Goal: Task Accomplishment & Management: Manage account settings

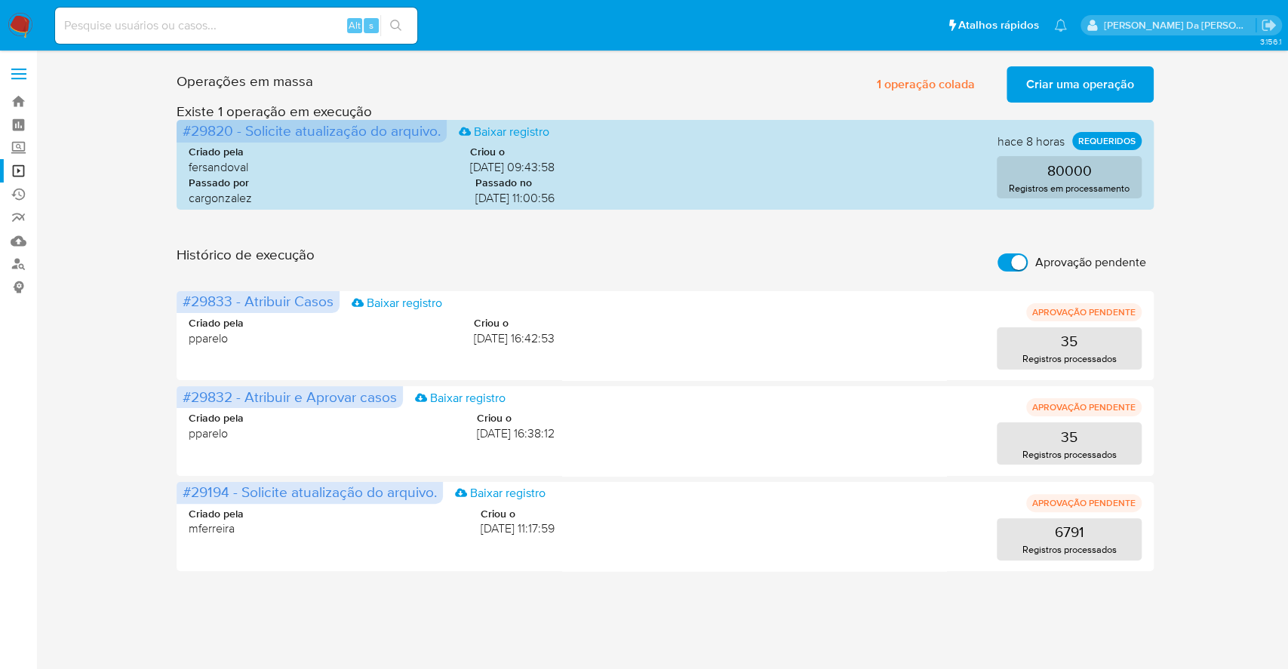
click at [21, 29] on img at bounding box center [21, 26] width 26 height 26
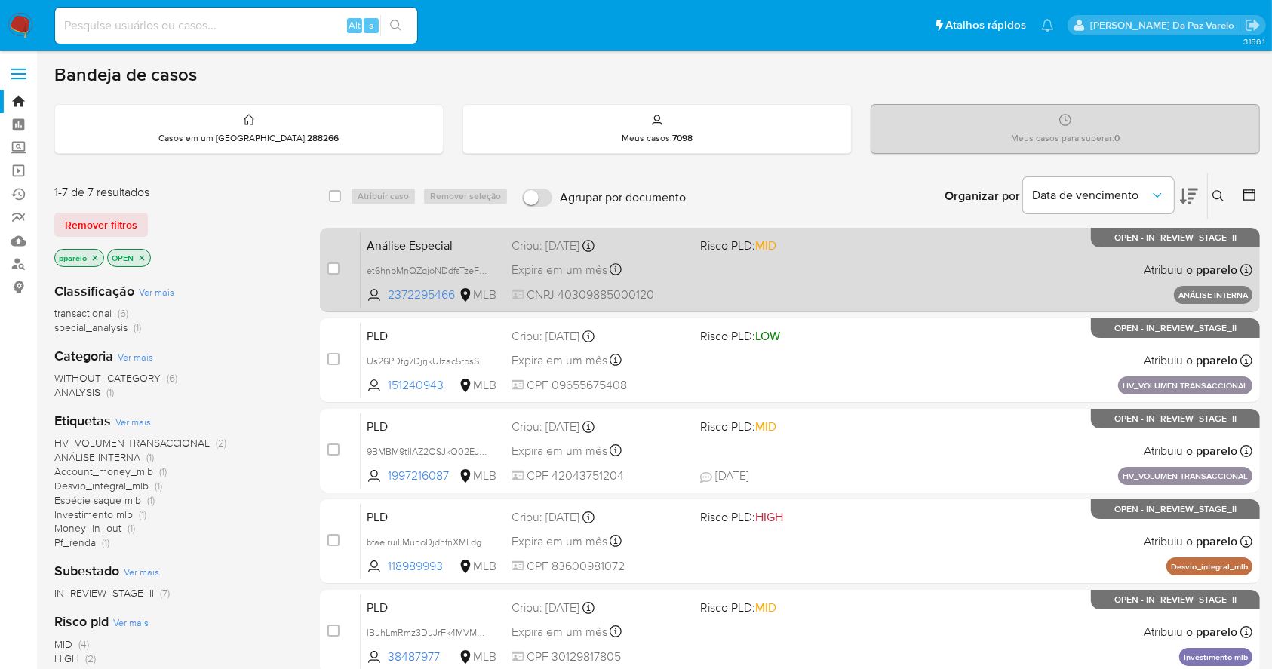
click at [573, 266] on span "Expira em um mês" at bounding box center [559, 270] width 96 height 17
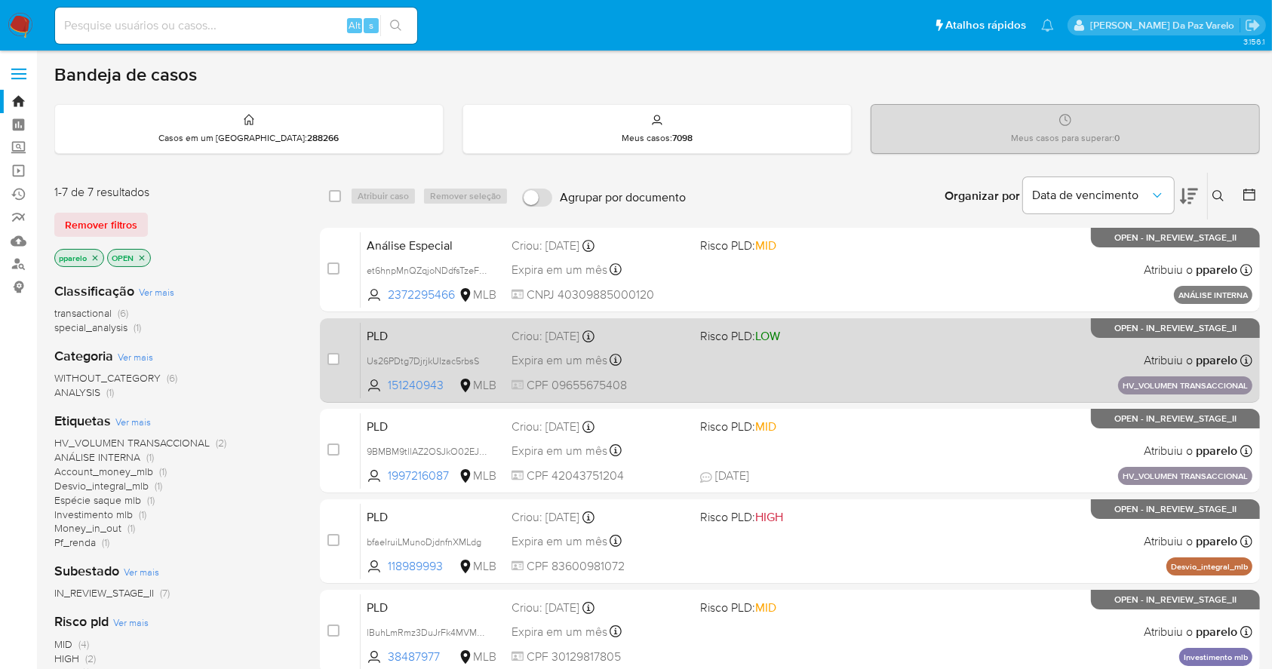
click at [601, 354] on span "Expira em um mês" at bounding box center [559, 360] width 96 height 17
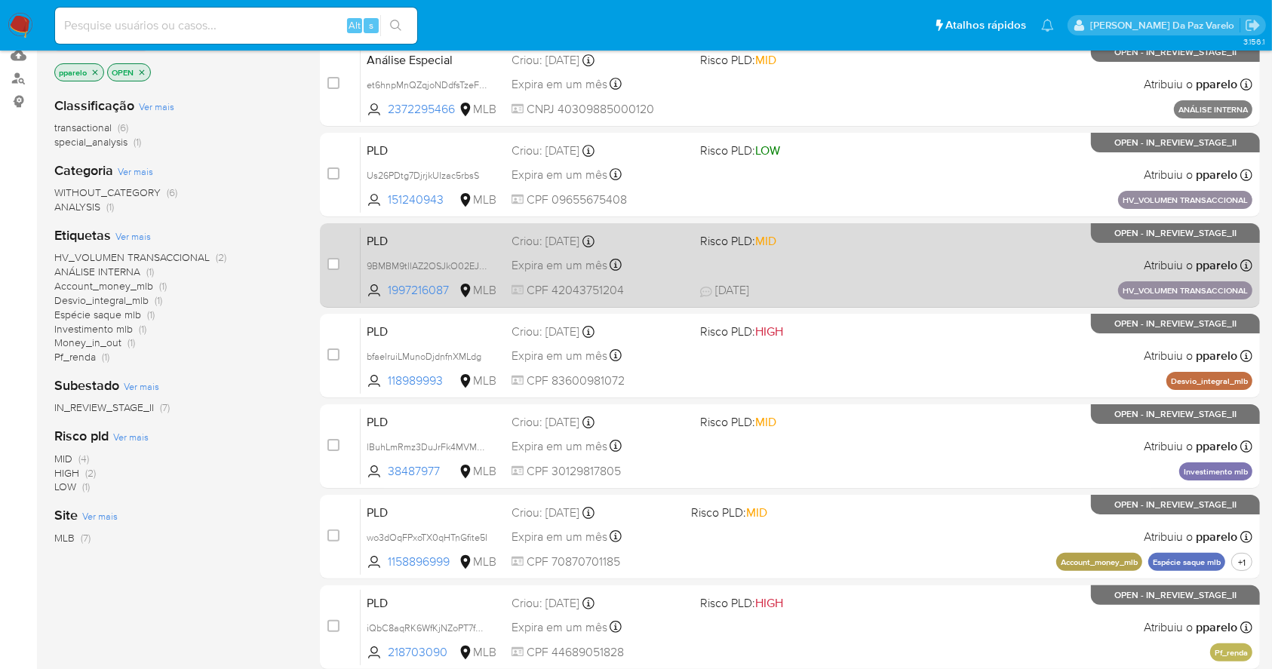
scroll to position [201, 0]
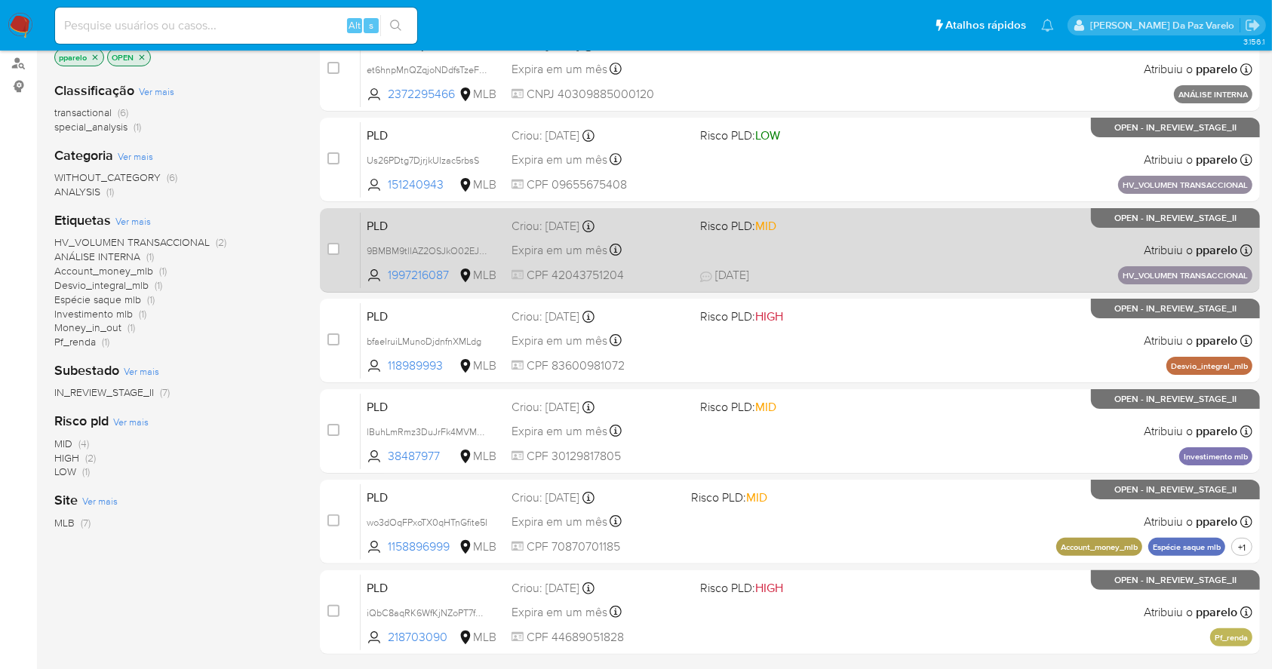
click at [569, 256] on div "Expira em um mês Expira em 28/09/2025 11:15:56" at bounding box center [599, 250] width 176 height 20
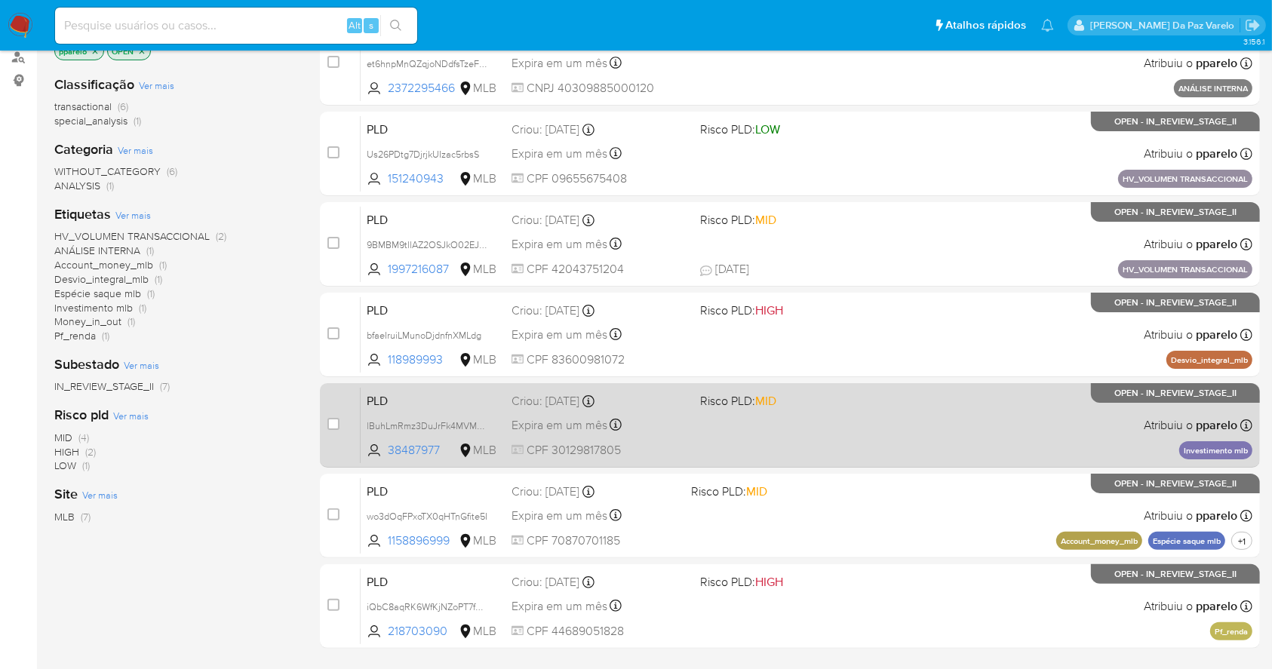
scroll to position [249, 0]
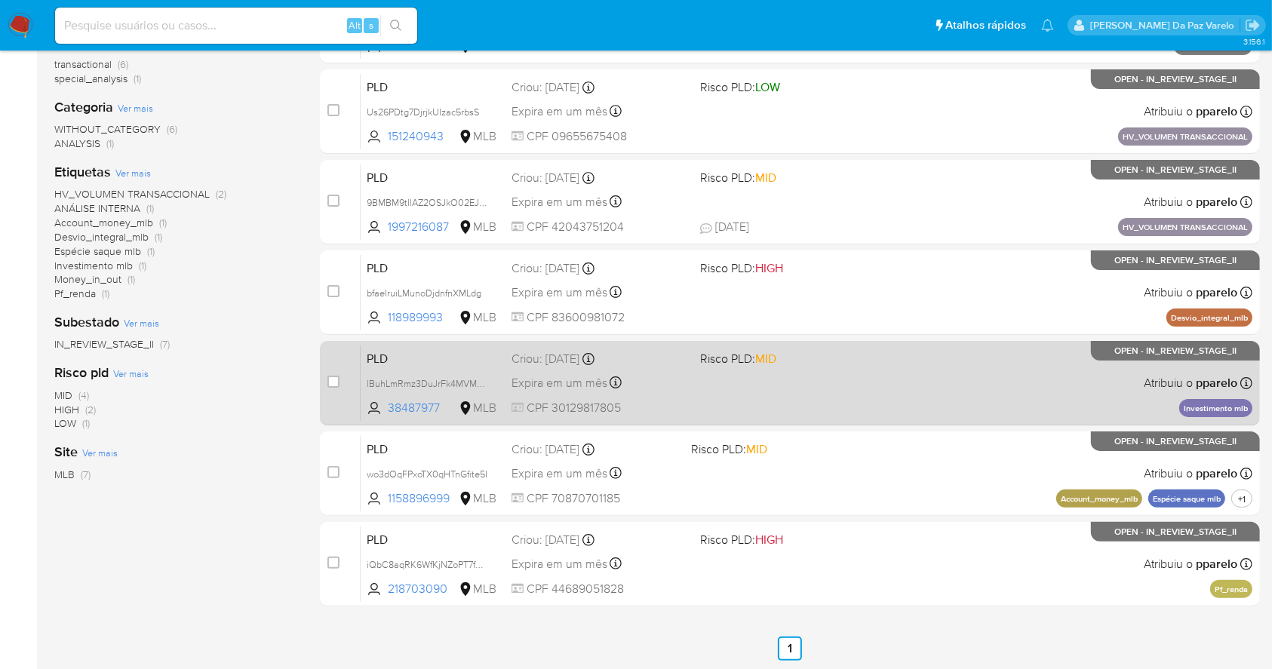
click at [563, 385] on span "Expira em um mês" at bounding box center [559, 383] width 96 height 17
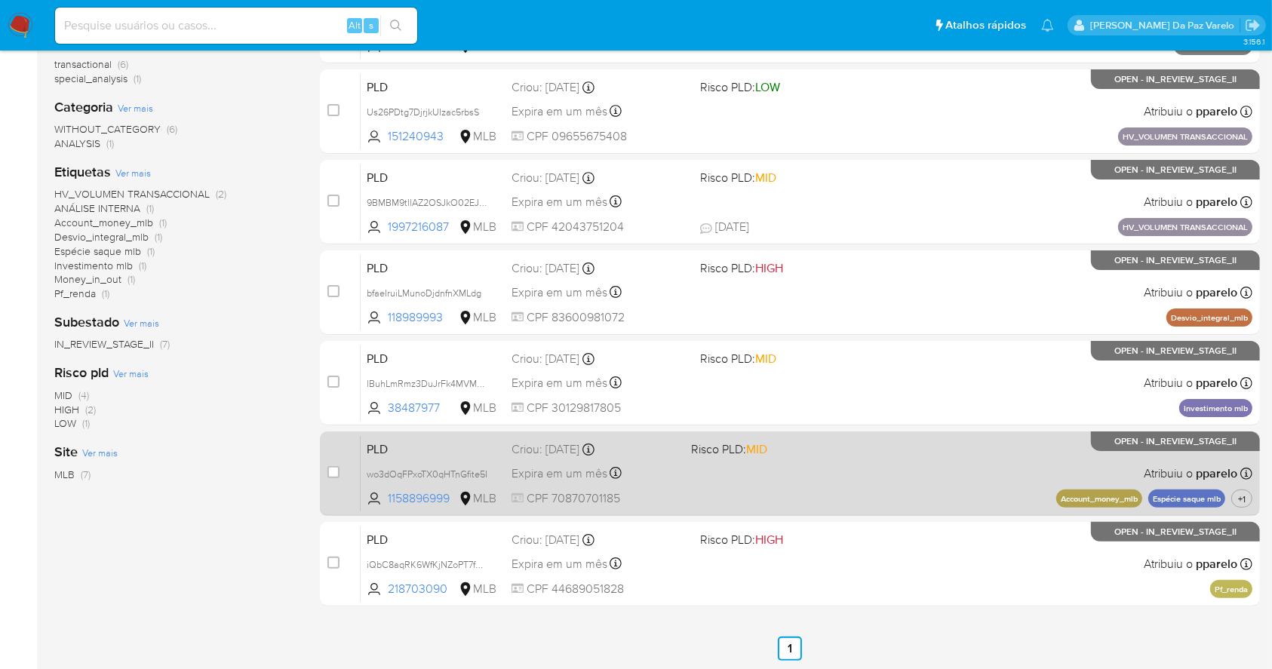
click at [549, 465] on span "Expira em um mês" at bounding box center [559, 473] width 96 height 17
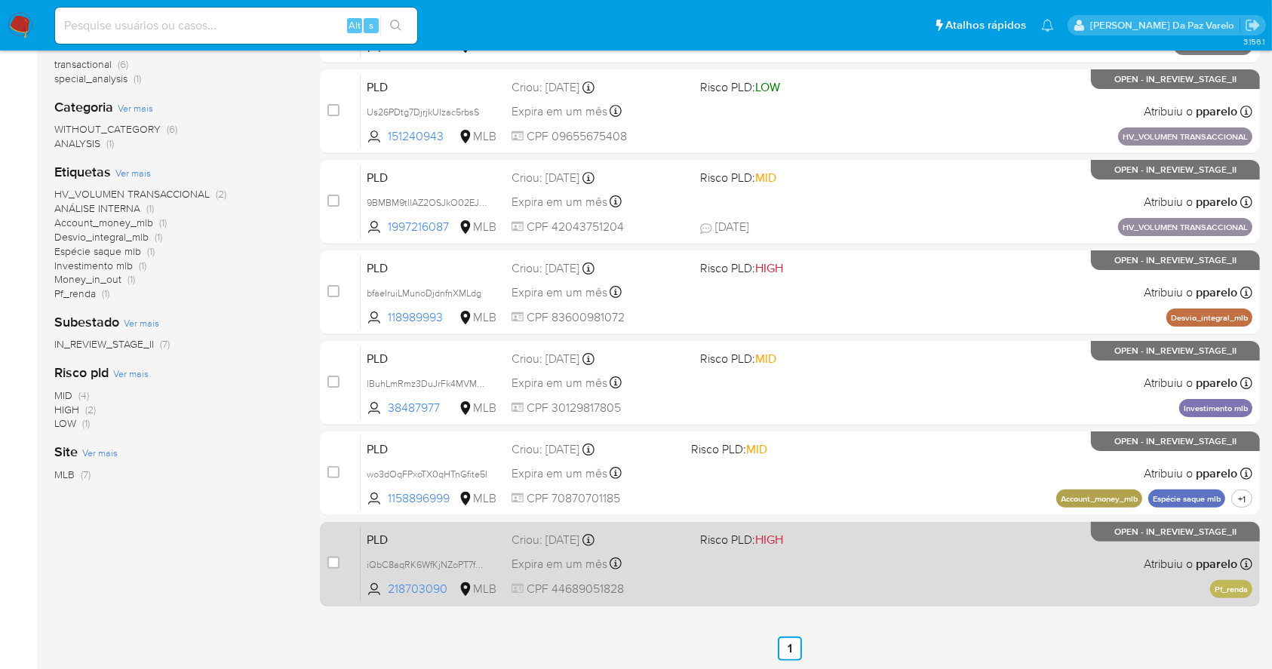
click at [574, 549] on div "PLD iQbC8aqRK6WfKjNZoPT7fbMr 218703090 MLB Risco PLD: HIGH Criou: 12/08/2025 Cr…" at bounding box center [807, 564] width 892 height 76
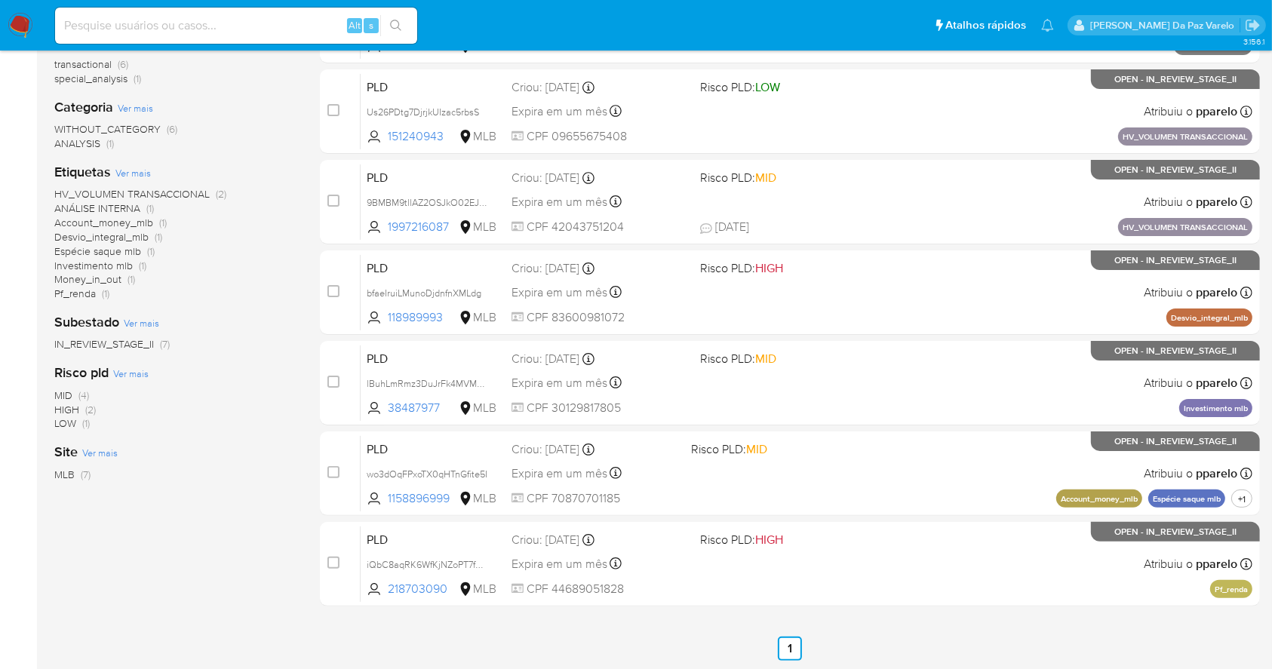
click at [288, 21] on input at bounding box center [236, 26] width 362 height 20
paste input "qrn7tjfIVxnKuxHCCEzFfAQJ"
type input "qrn7tjfIVxnKuxHCCEzFfAQJ"
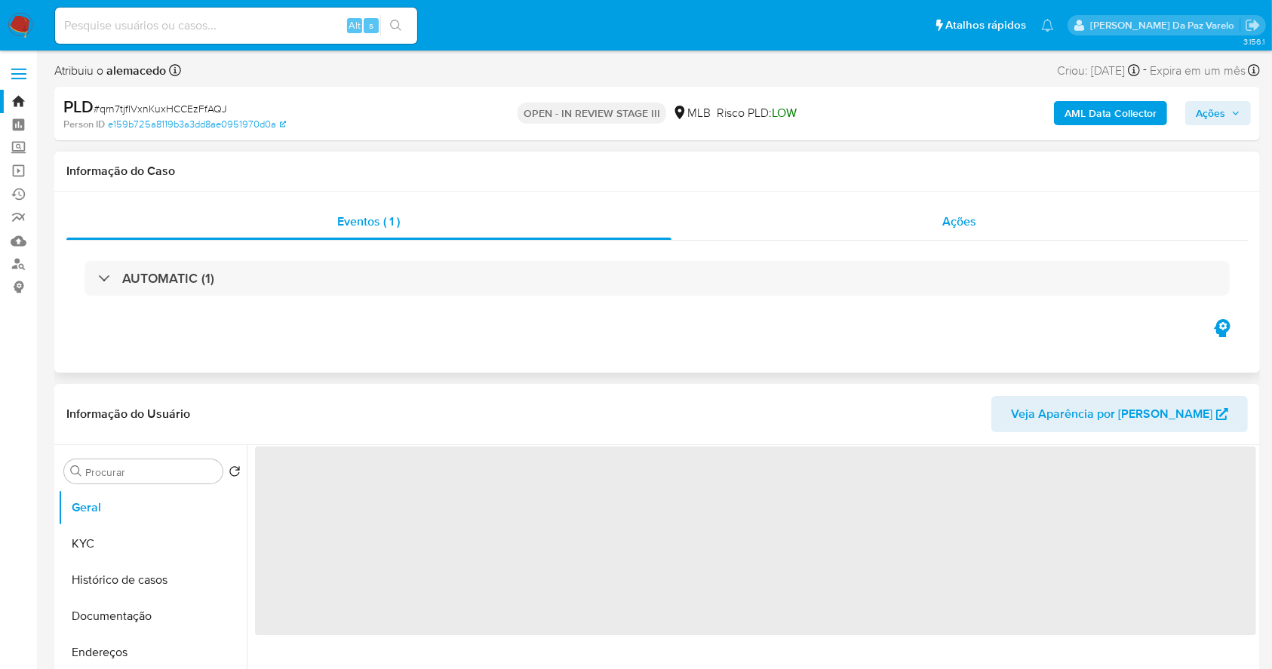
click at [959, 230] on div "Ações" at bounding box center [959, 222] width 576 height 36
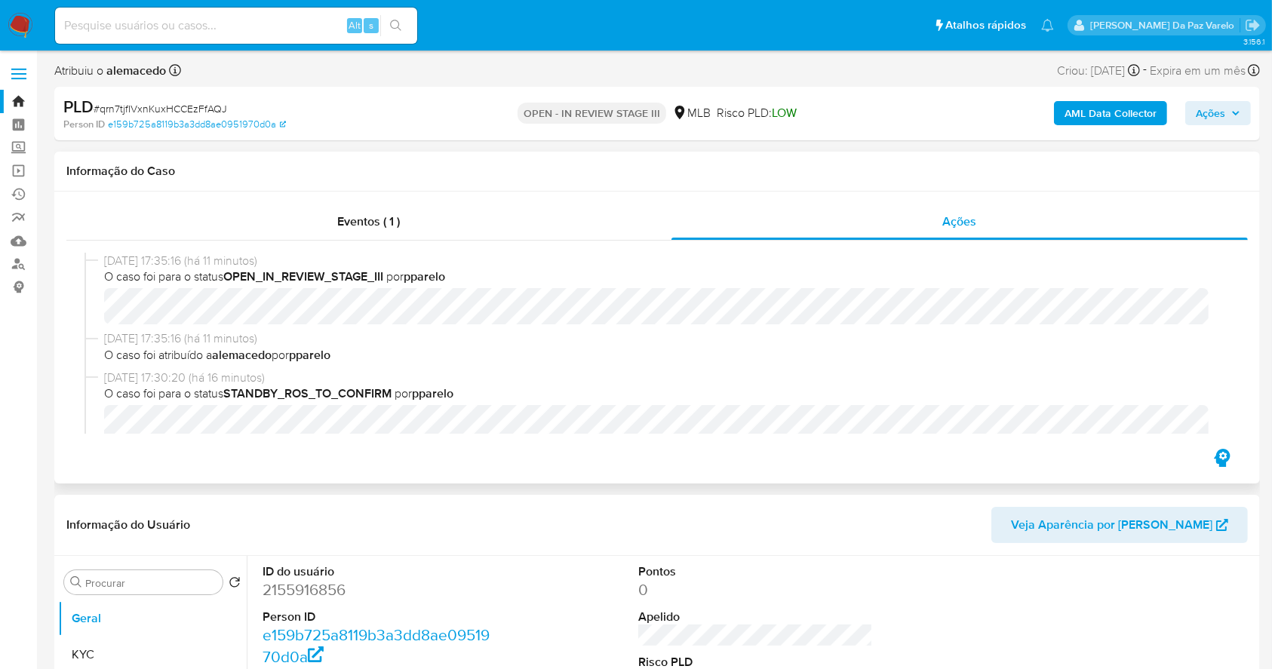
select select "10"
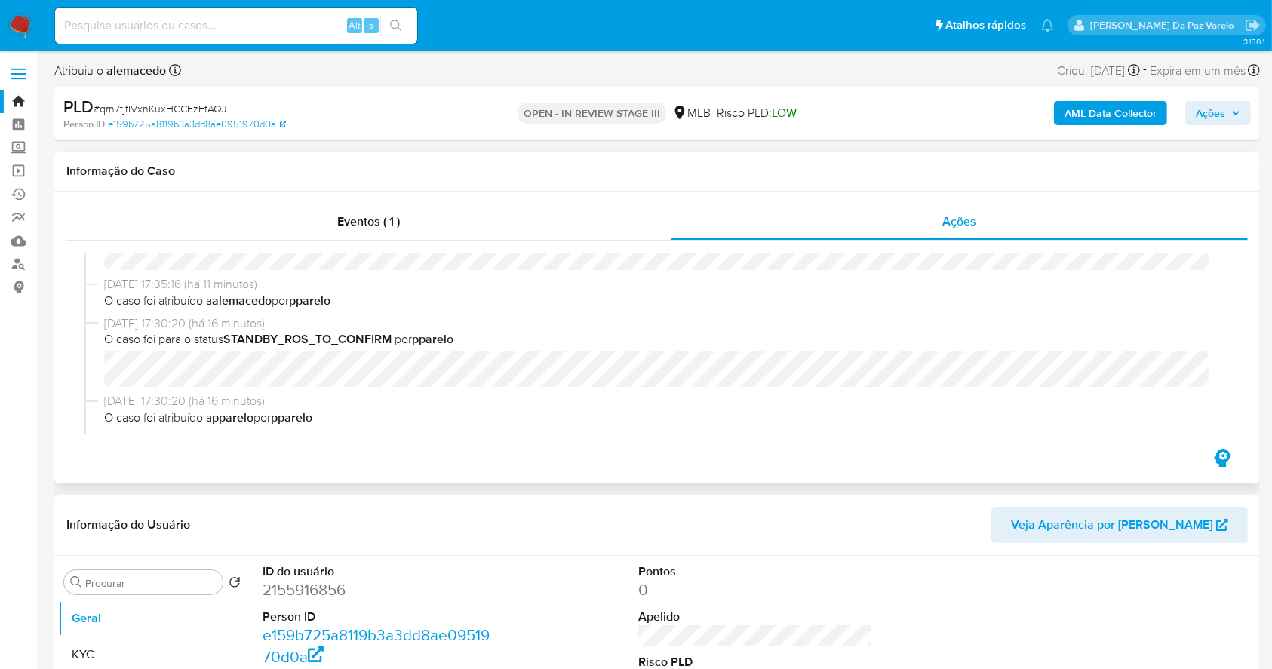
scroll to position [100, 0]
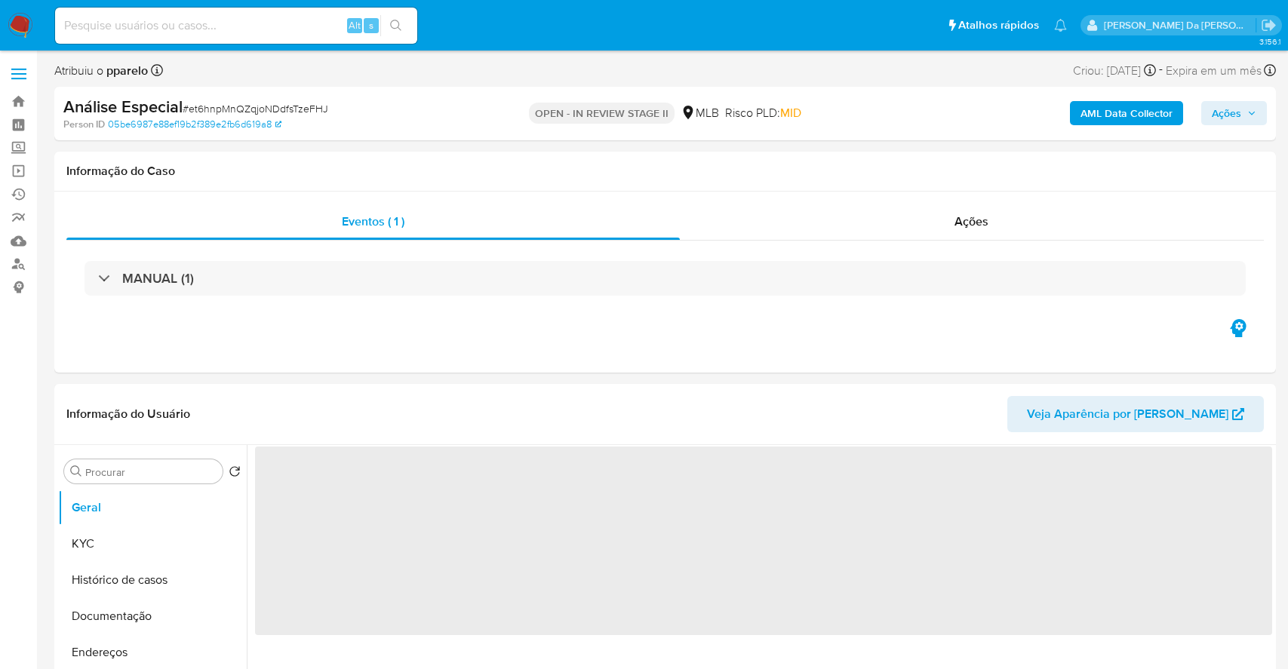
select select "10"
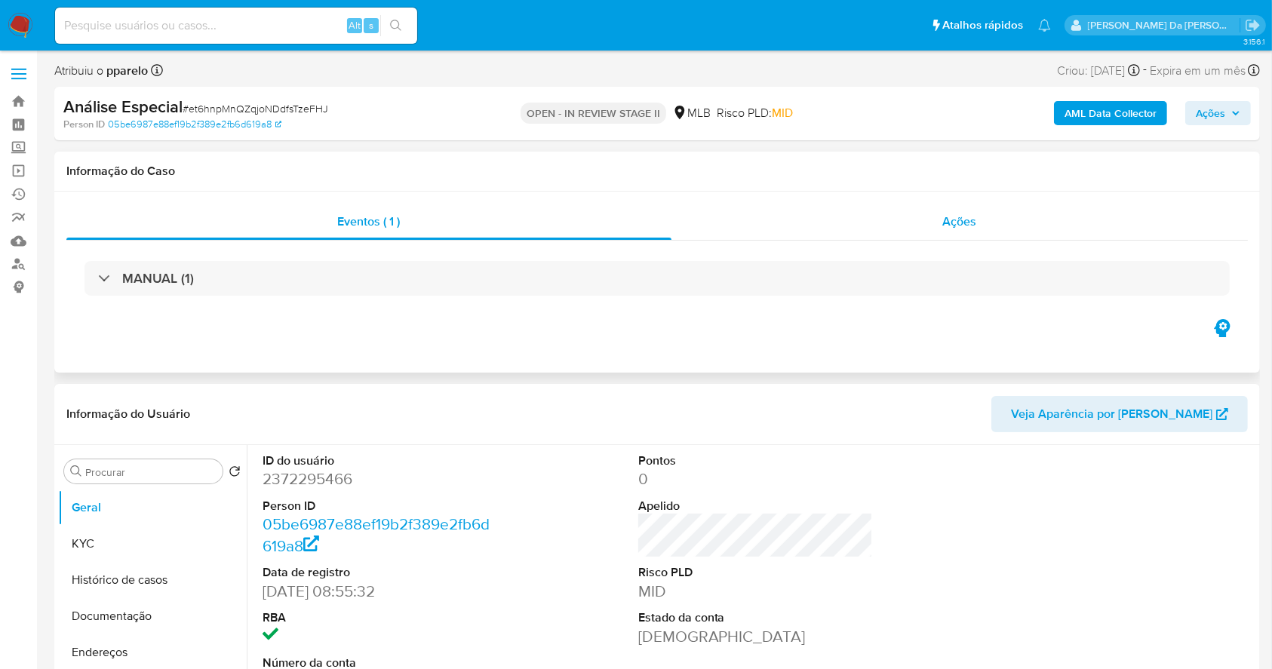
click at [913, 223] on div "Ações" at bounding box center [959, 222] width 576 height 36
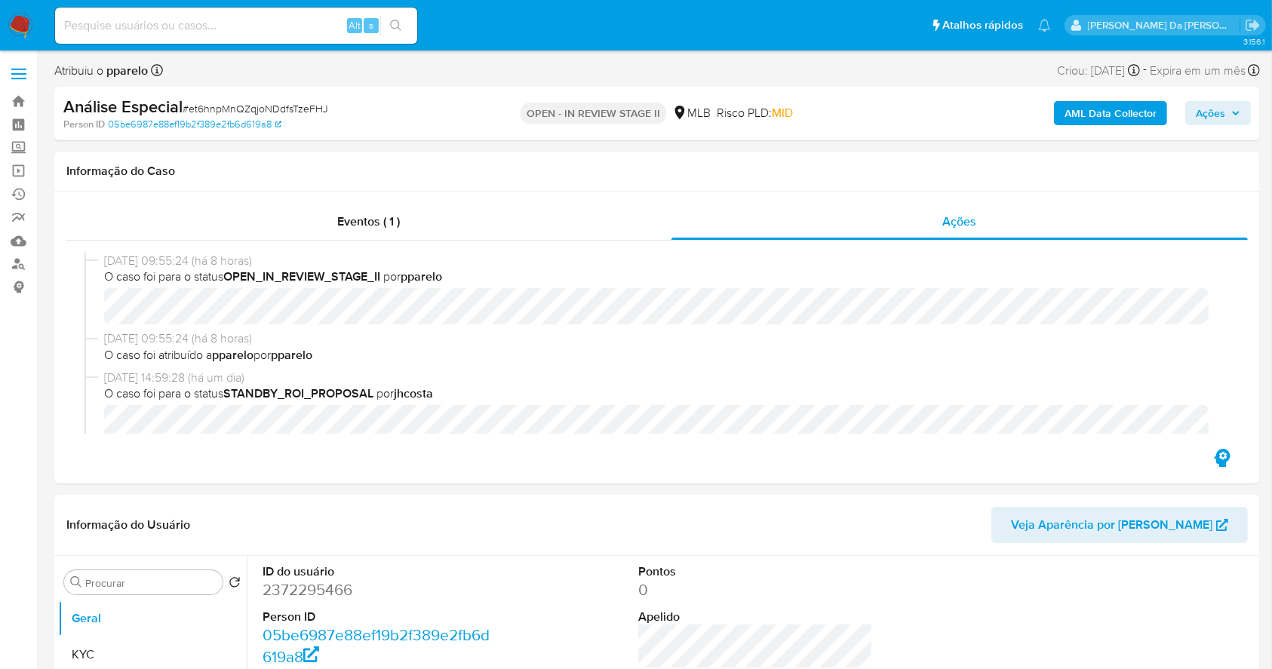
click at [278, 103] on span "# et6hnpMnQZqjoNDdfsTzeFHJ" at bounding box center [256, 108] width 146 height 15
copy span "et6hnpMnQZqjoNDdfsTzeFHJ"
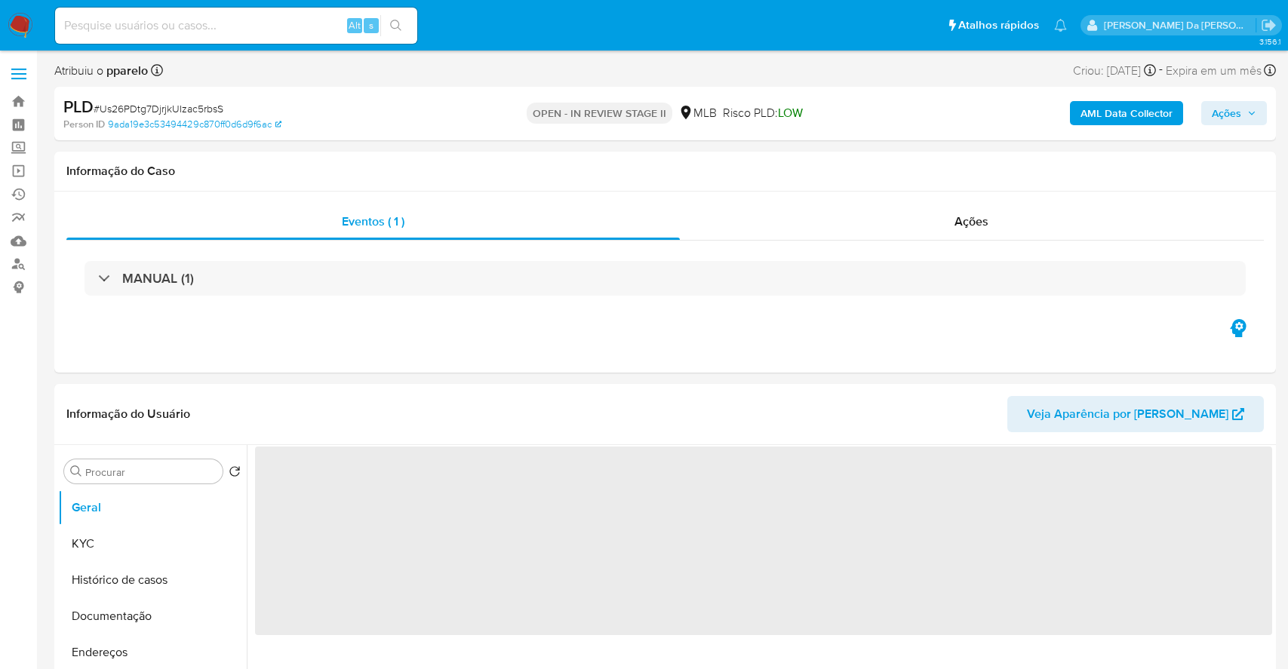
select select "10"
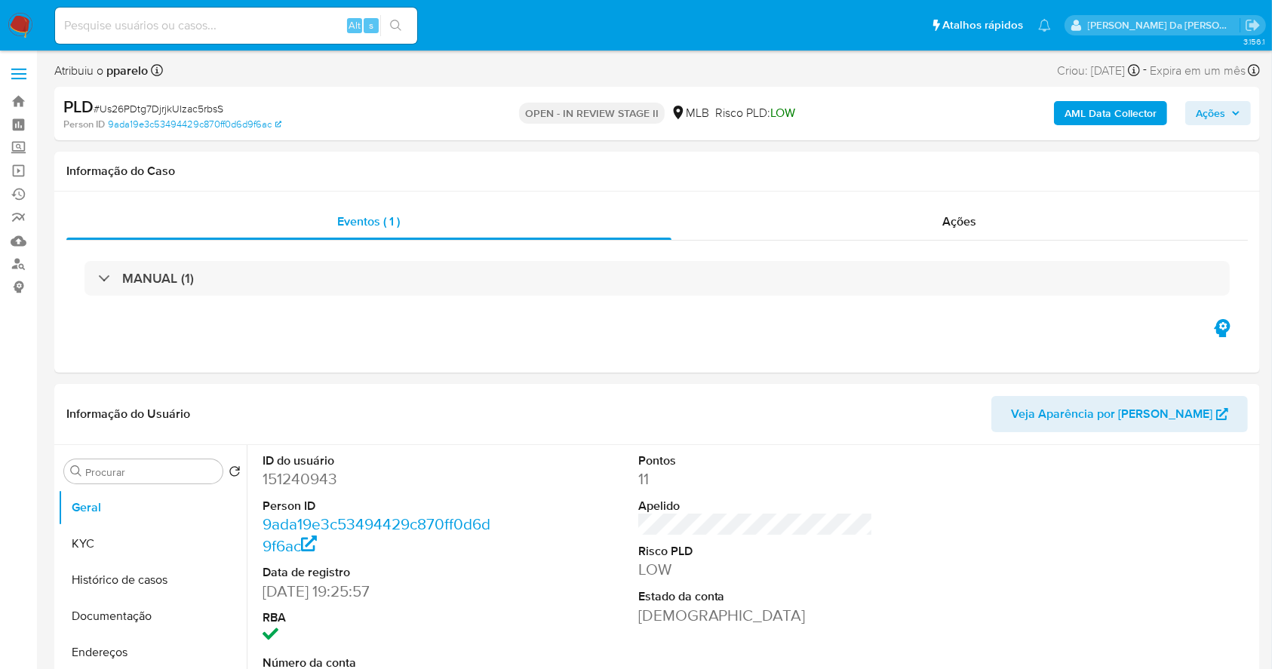
click at [223, 100] on div "PLD # Us26PDtg7DjrjkUIzac5rbsS" at bounding box center [258, 107] width 390 height 23
click at [211, 111] on span "# Us26PDtg7DjrjkUIzac5rbsS" at bounding box center [159, 108] width 130 height 15
copy span "Us26PDtg7DjrjkUIzac5rbsS"
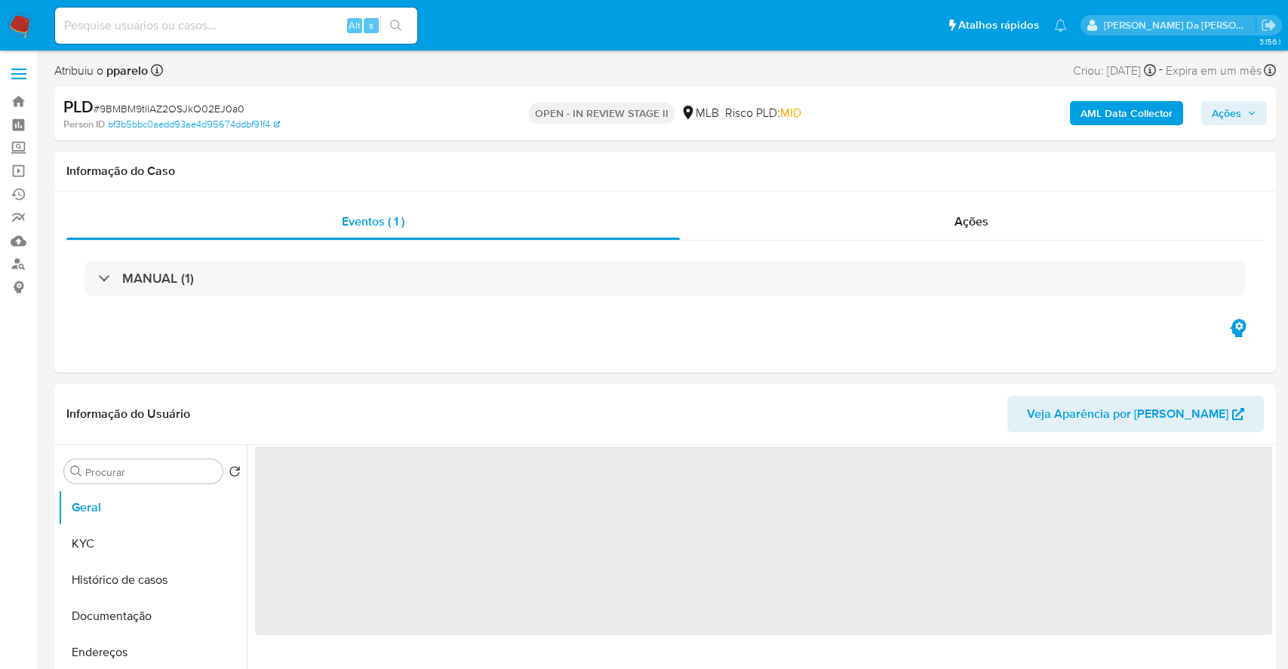
select select "10"
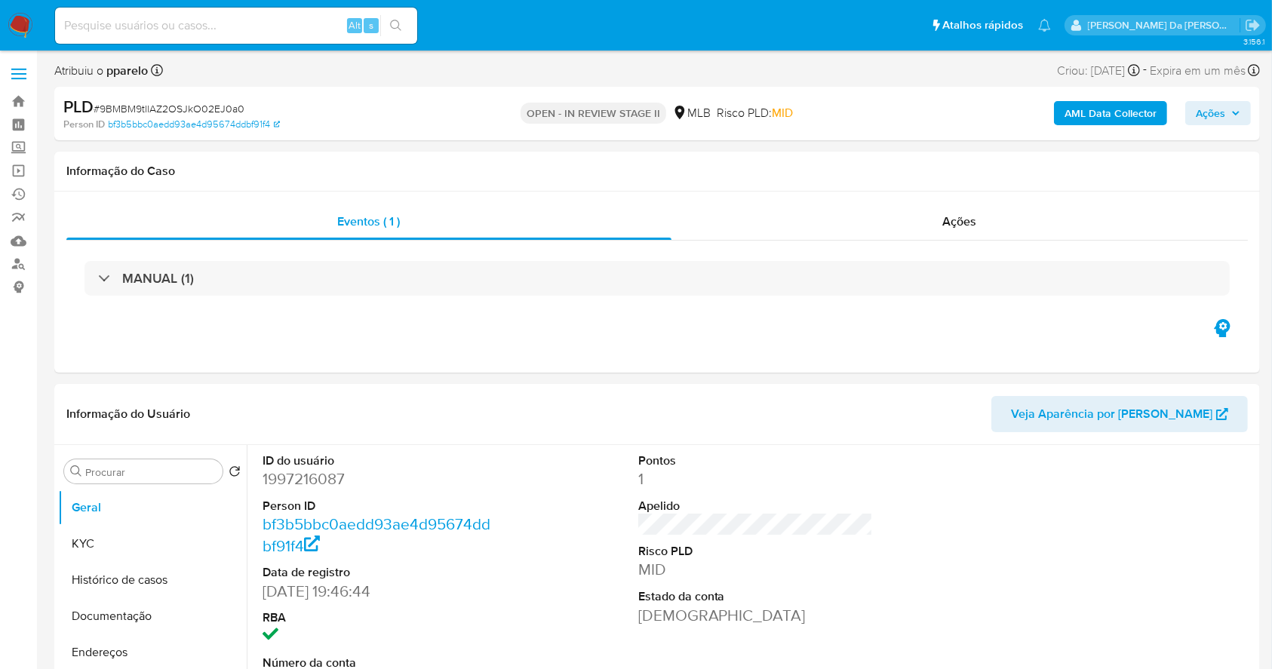
click at [220, 100] on div "PLD # 9BMBM9tllAZ2OSJkO02EJ0a0" at bounding box center [258, 107] width 390 height 23
click at [217, 101] on span "# 9BMBM9tllAZ2OSJkO02EJ0a0" at bounding box center [169, 108] width 151 height 15
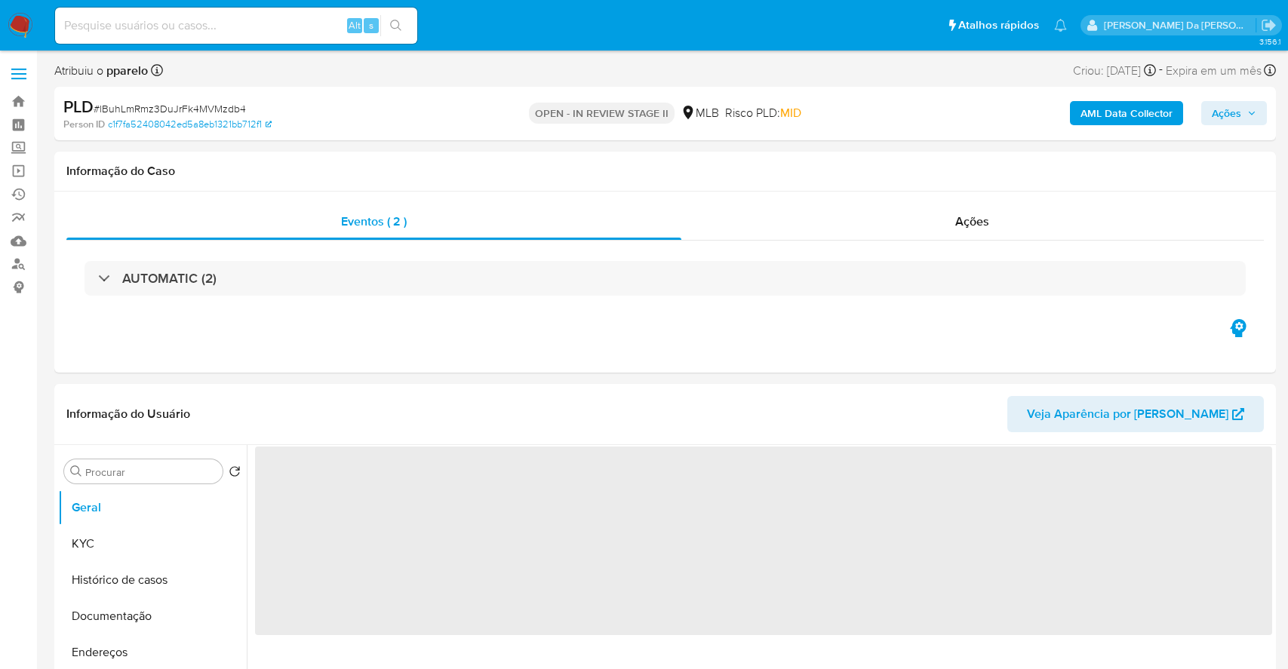
select select "10"
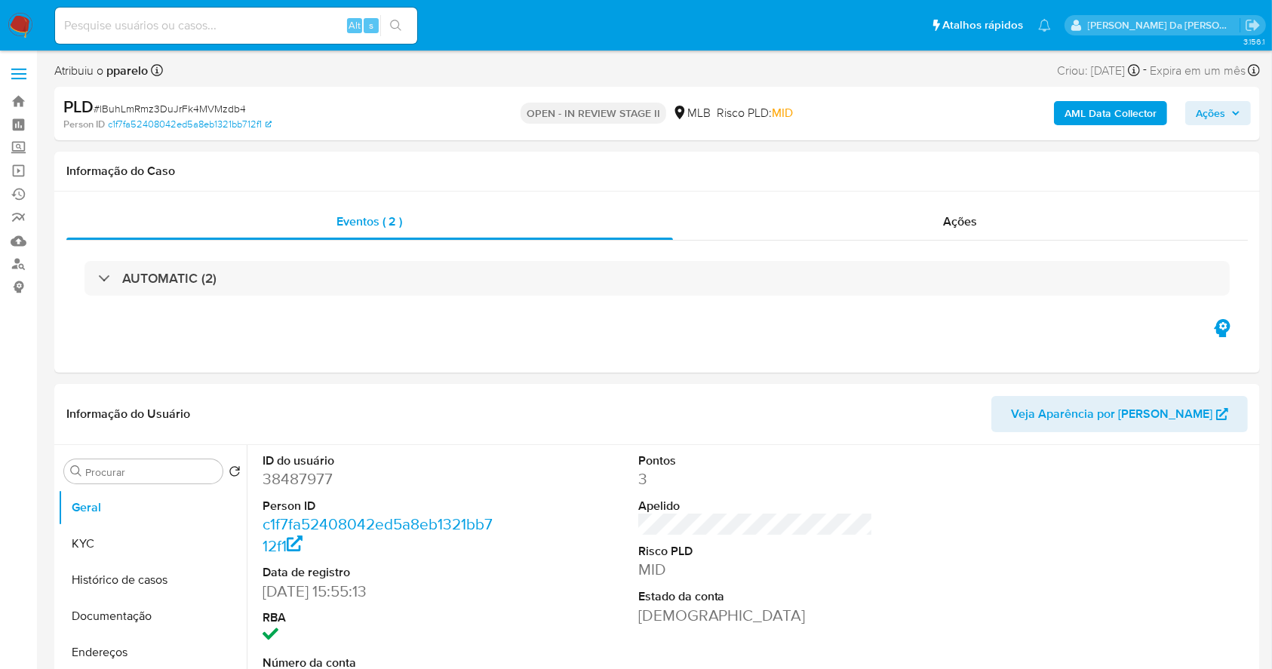
click at [226, 107] on span "# lBuhLmRmz3DuJrFk4MVMzdb4" at bounding box center [170, 108] width 152 height 15
copy span "lBuhLmRmz3DuJrFk4MVMzdb4"
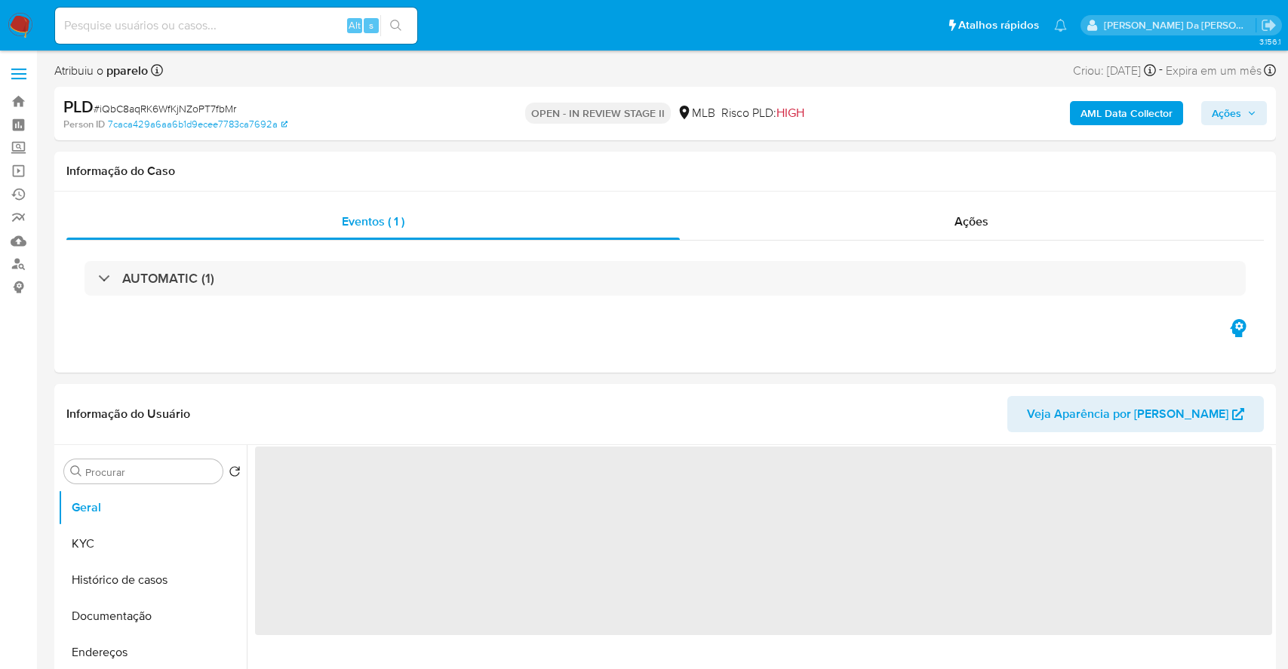
select select "10"
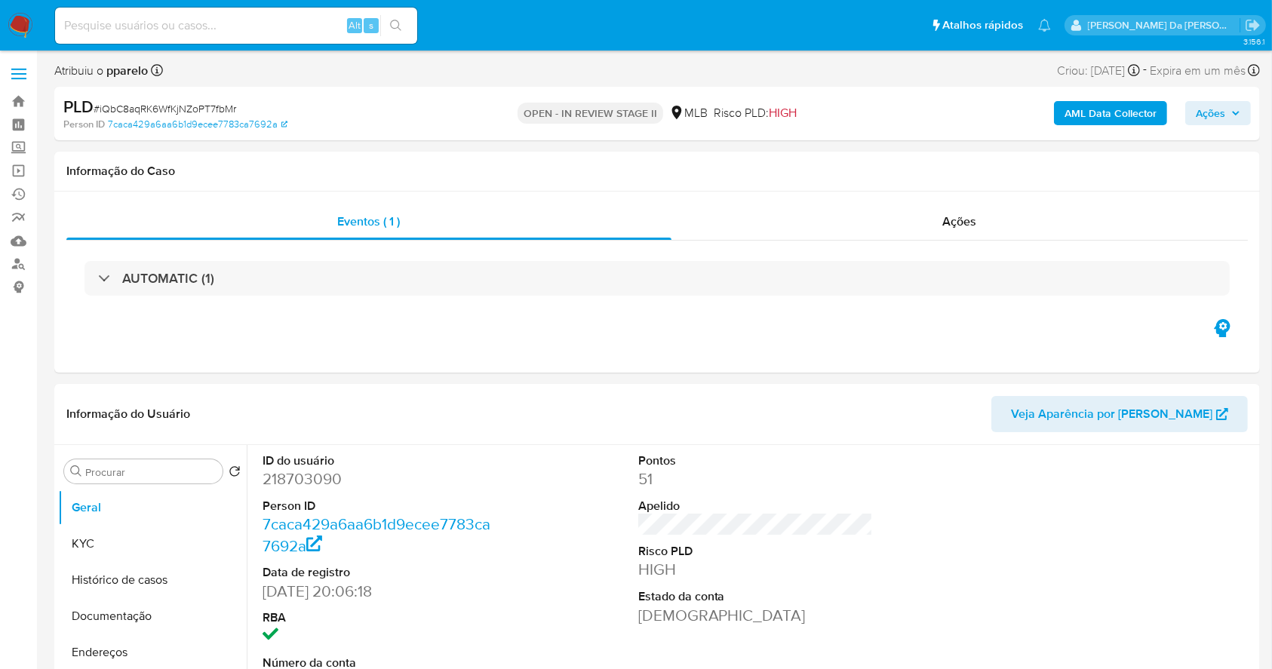
click at [207, 103] on span "# iQbC8aqRK6WfKjNZoPT7fbMr" at bounding box center [165, 108] width 143 height 15
click at [207, 104] on span "# iQbC8aqRK6WfKjNZoPT7fbMr" at bounding box center [165, 108] width 143 height 15
copy span "iQbC8aqRK6WfKjNZoPT7fbMr"
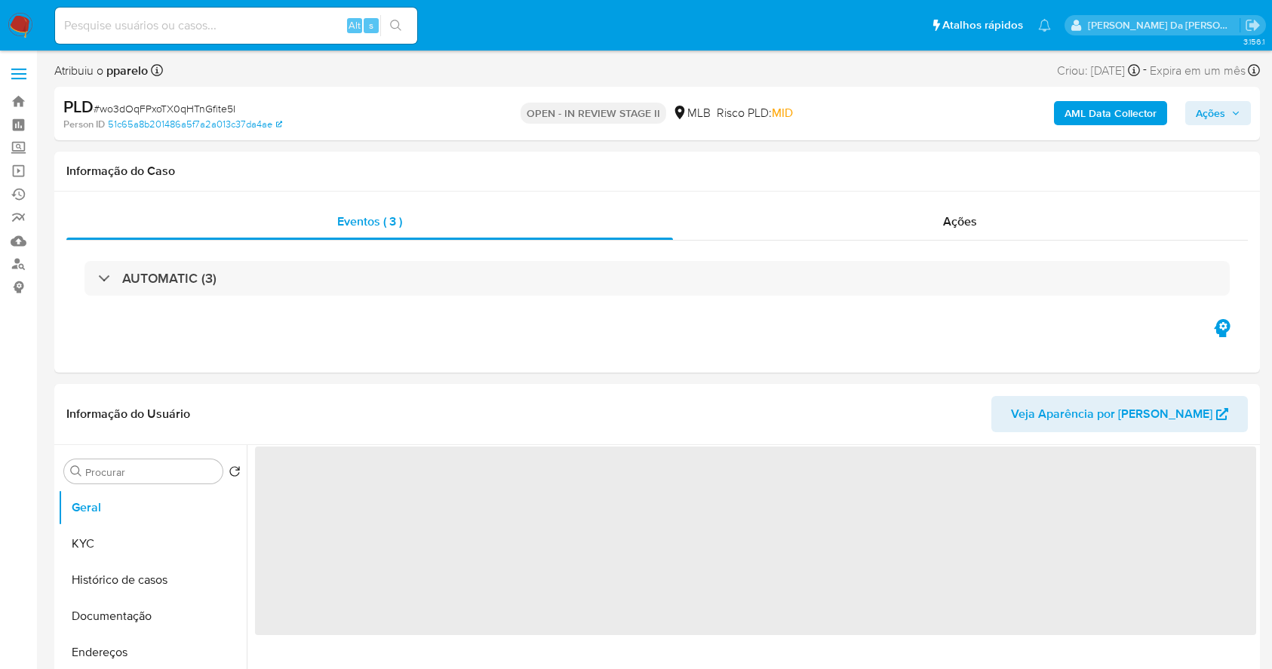
select select "10"
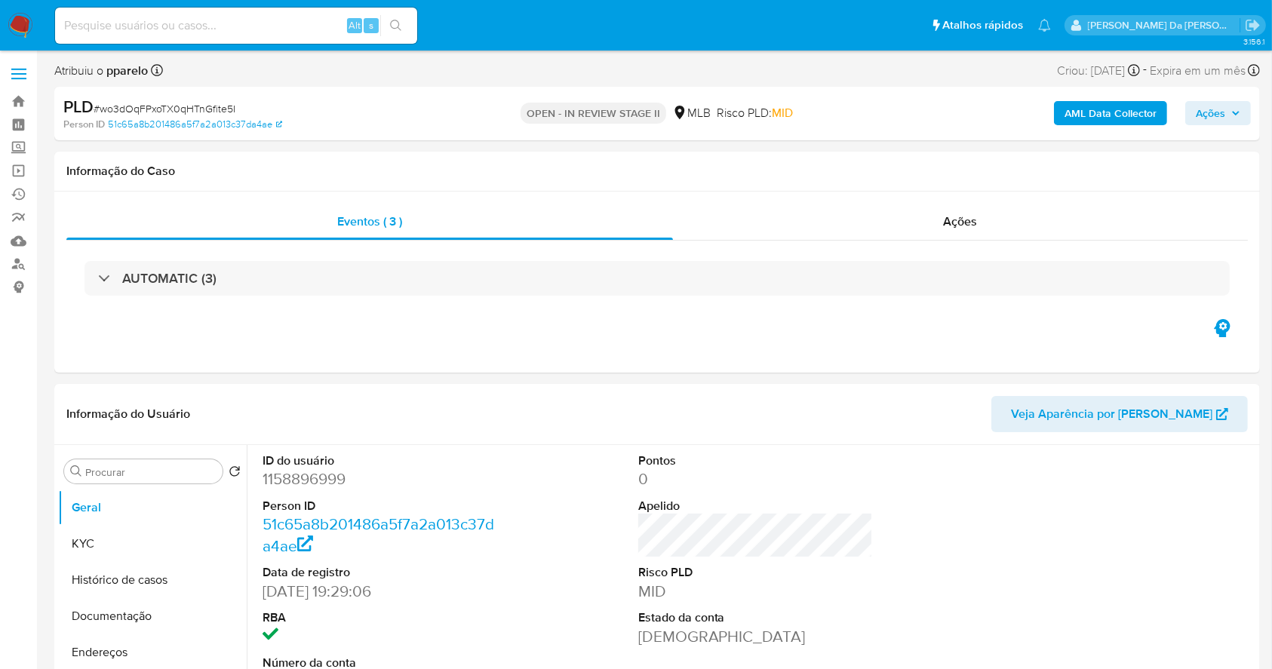
click at [204, 109] on span "# wo3dOqFPxoTX0qHTnGfite5I" at bounding box center [165, 108] width 142 height 15
copy span "wo3dOqFPxoTX0qHTnGfite5I"
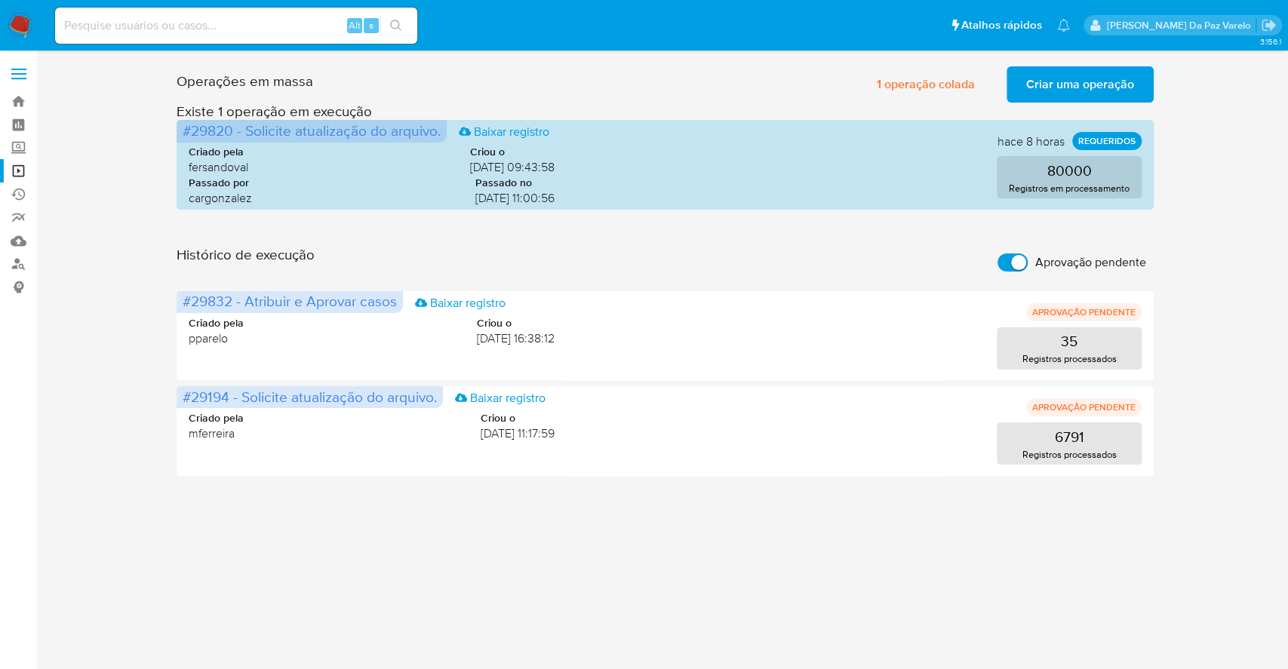
click at [336, 33] on input at bounding box center [236, 26] width 362 height 20
paste input "et6hnpMnQZqjoNDdfsTzeFHJ"
type input "et6hnpMnQZqjoNDdfsTzeFHJ"
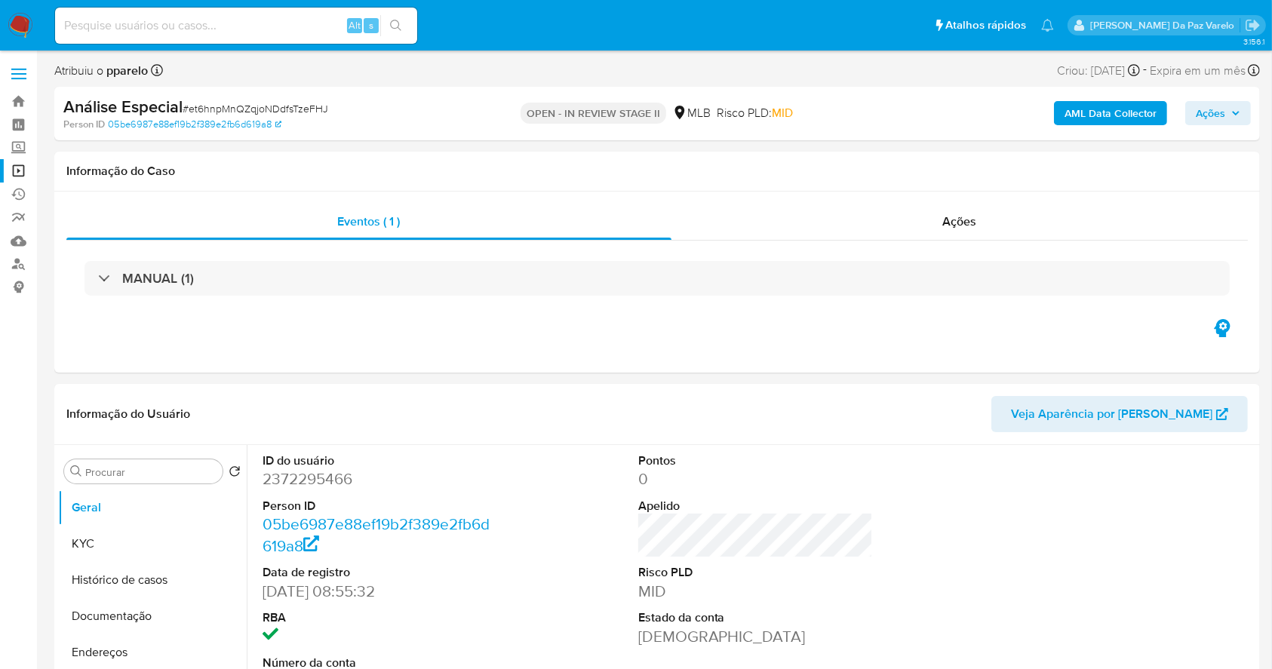
select select "10"
click at [1202, 109] on span "Ações" at bounding box center [1210, 113] width 29 height 24
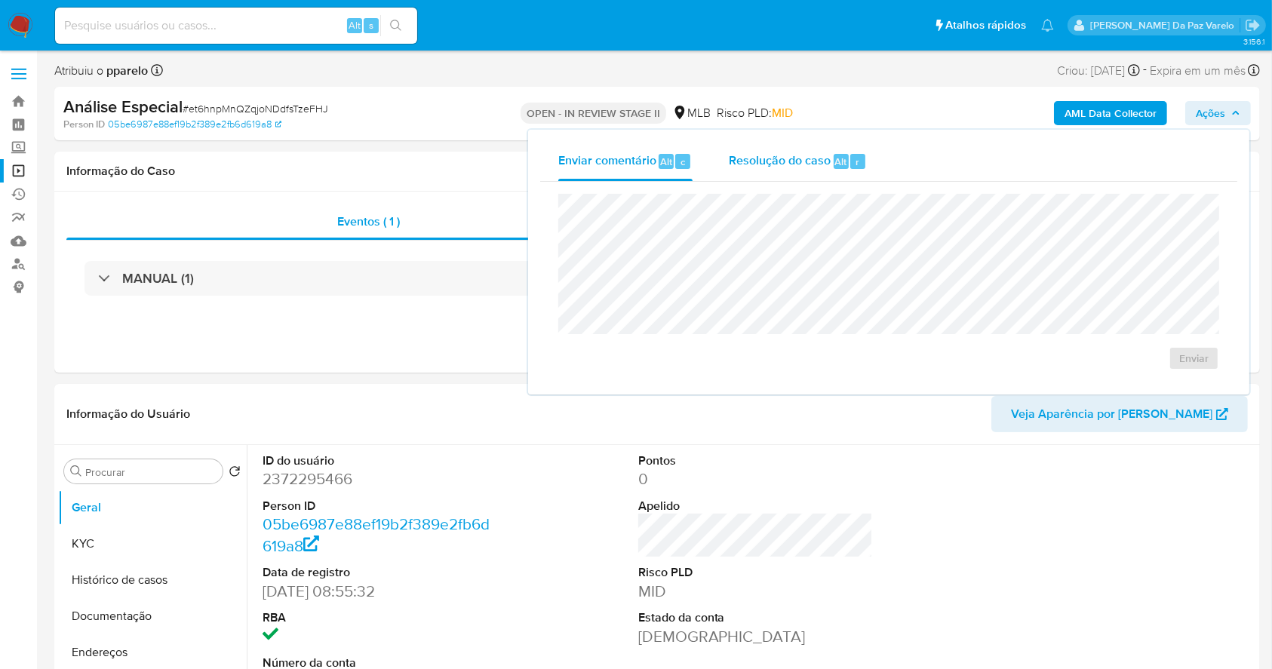
click at [792, 156] on span "Resolução do caso" at bounding box center [780, 160] width 102 height 17
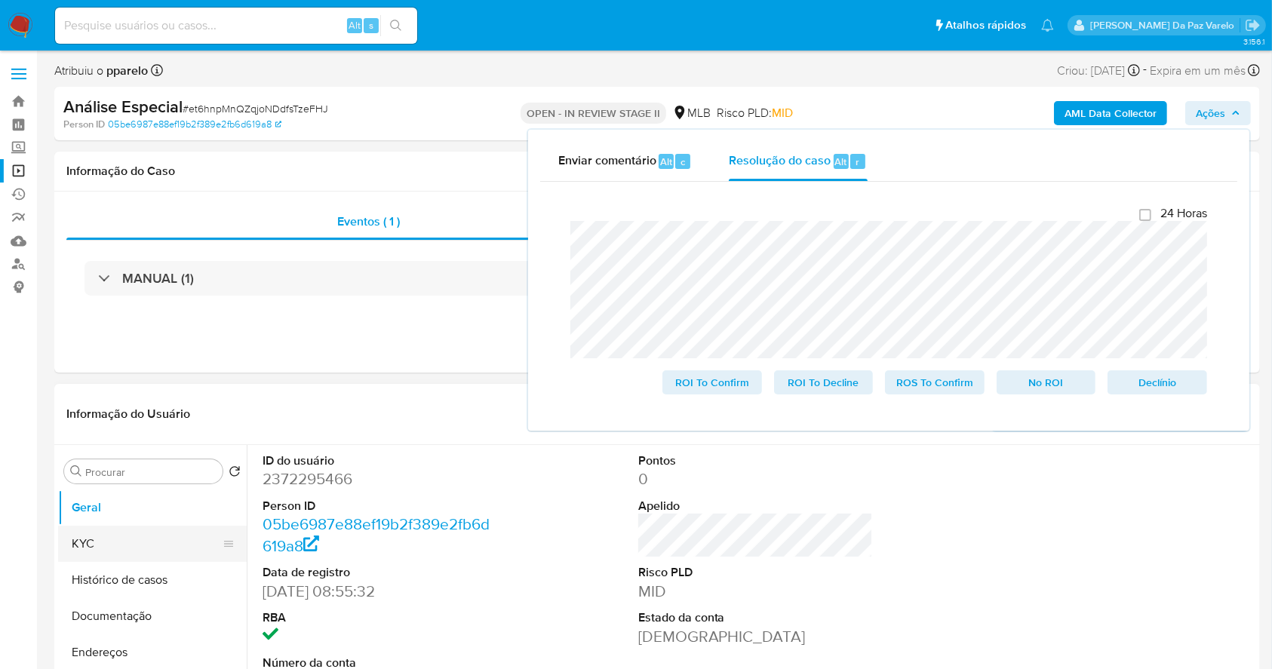
click at [149, 543] on button "KYC" at bounding box center [146, 544] width 177 height 36
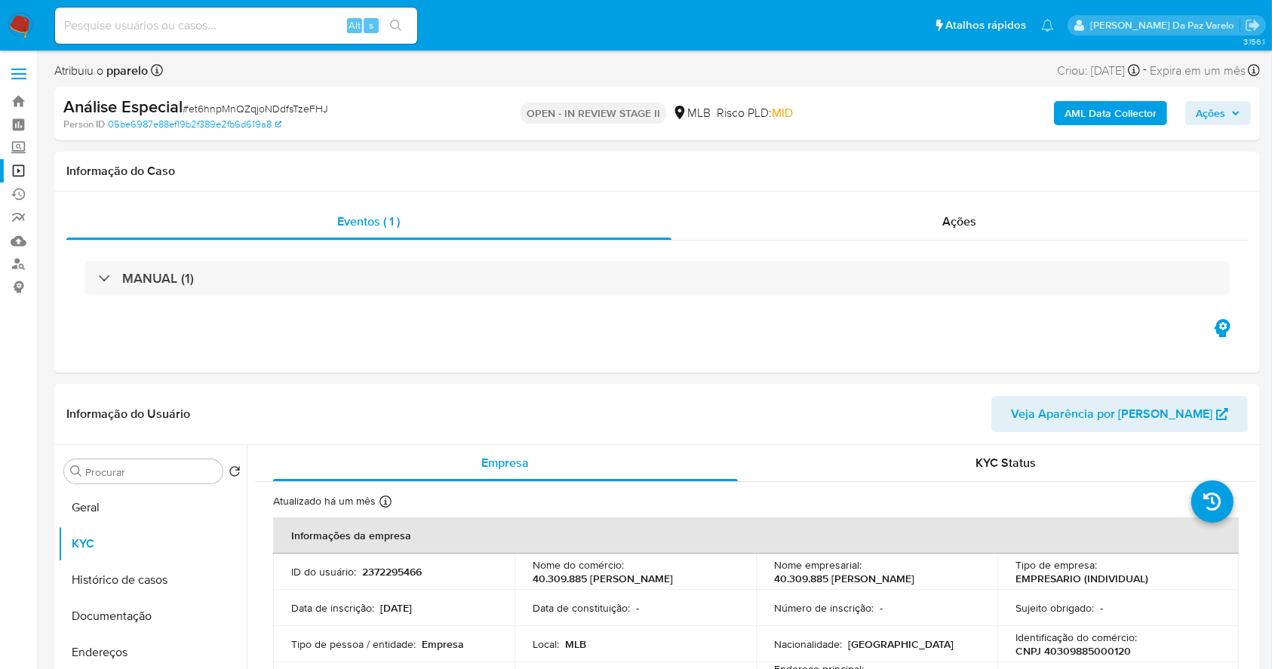
drag, startPoint x: 1214, startPoint y: 104, endPoint x: 1216, endPoint y: 117, distance: 12.9
click at [1216, 104] on span "Ações" at bounding box center [1210, 113] width 29 height 24
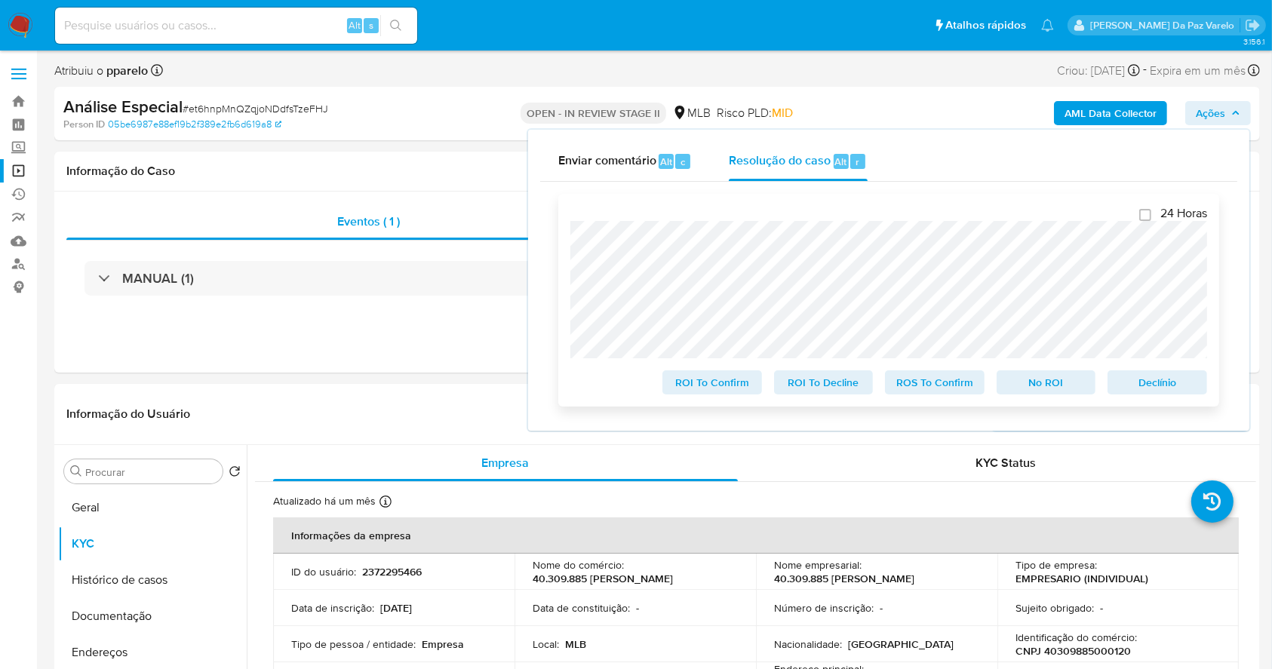
click at [956, 383] on span "ROS To Confirm" at bounding box center [934, 382] width 78 height 21
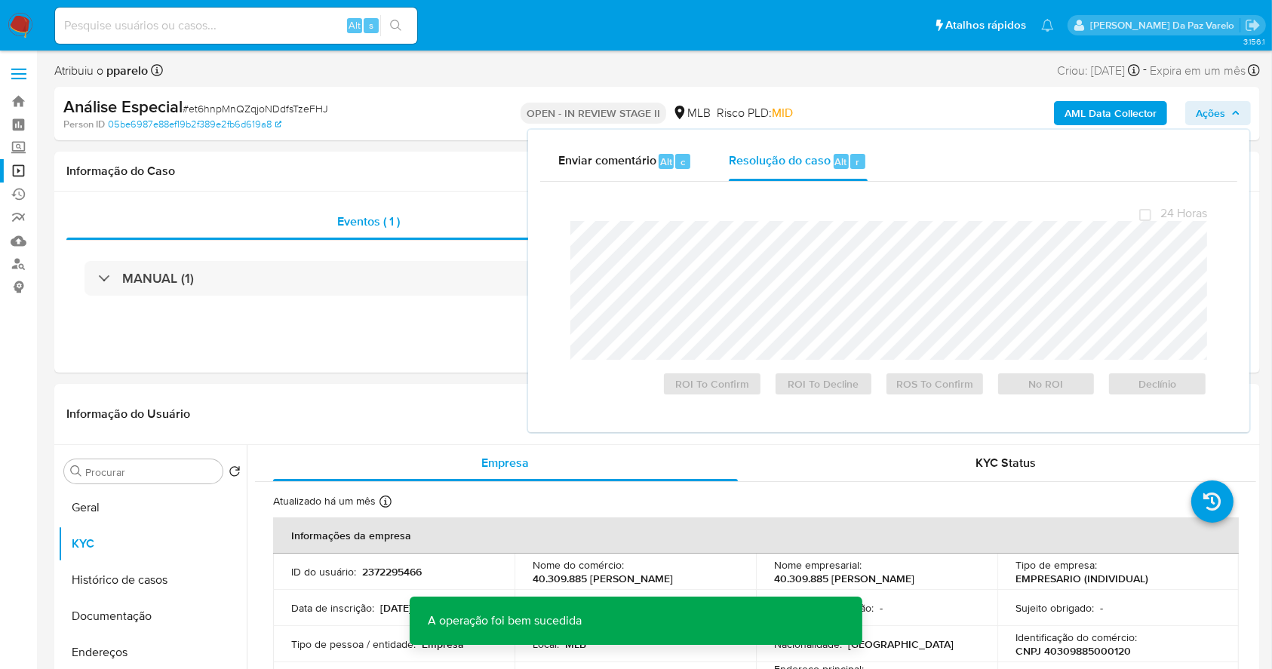
click at [235, 108] on span "# et6hnpMnQZqjoNDdfsTzeFHJ" at bounding box center [256, 108] width 146 height 15
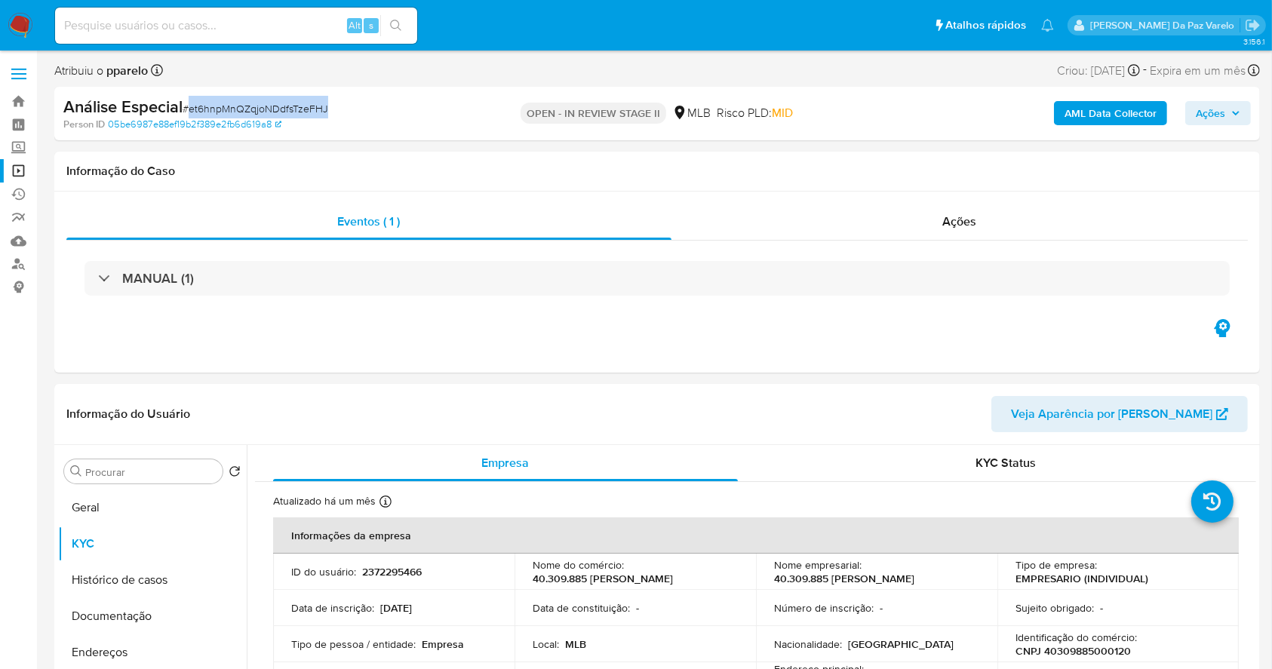
click at [235, 108] on span "# et6hnpMnQZqjoNDdfsTzeFHJ" at bounding box center [256, 108] width 146 height 15
copy span "et6hnpMnQZqjoNDdfsTzeFHJ"
click at [23, 20] on img at bounding box center [21, 26] width 26 height 26
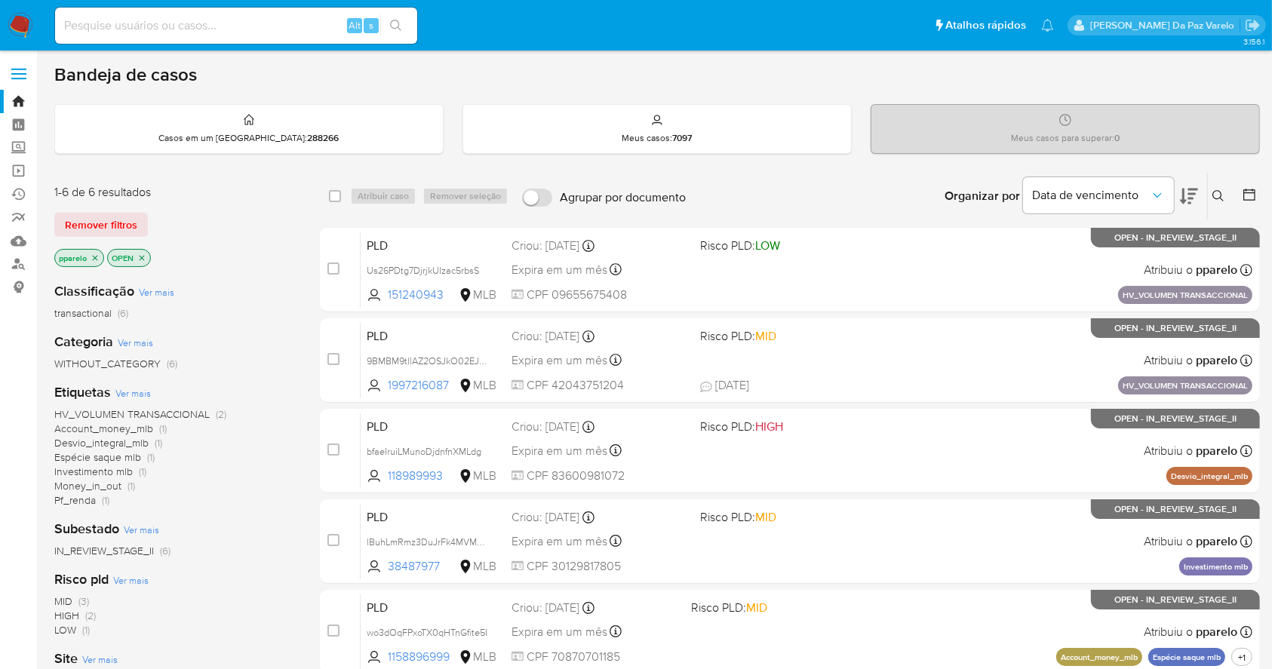
click at [1219, 200] on icon at bounding box center [1218, 196] width 12 height 12
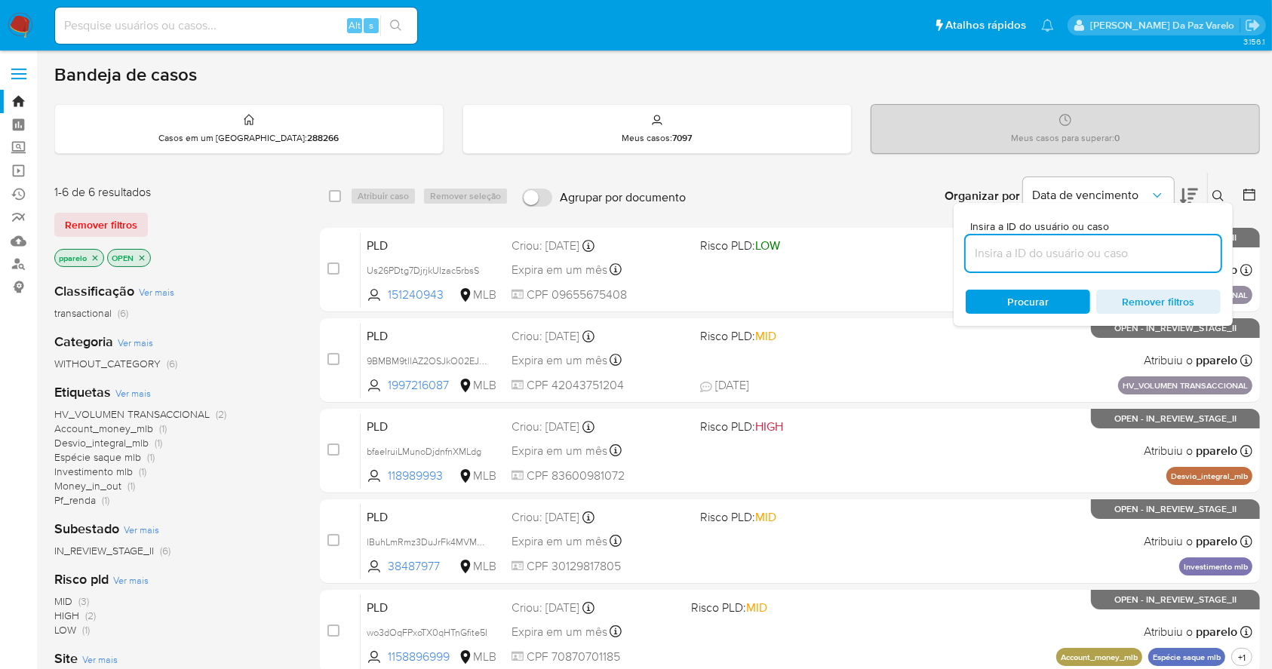
click at [1125, 256] on input at bounding box center [1093, 254] width 255 height 20
type input "et6hnpMnQZqjoNDdfsTzeFHJ"
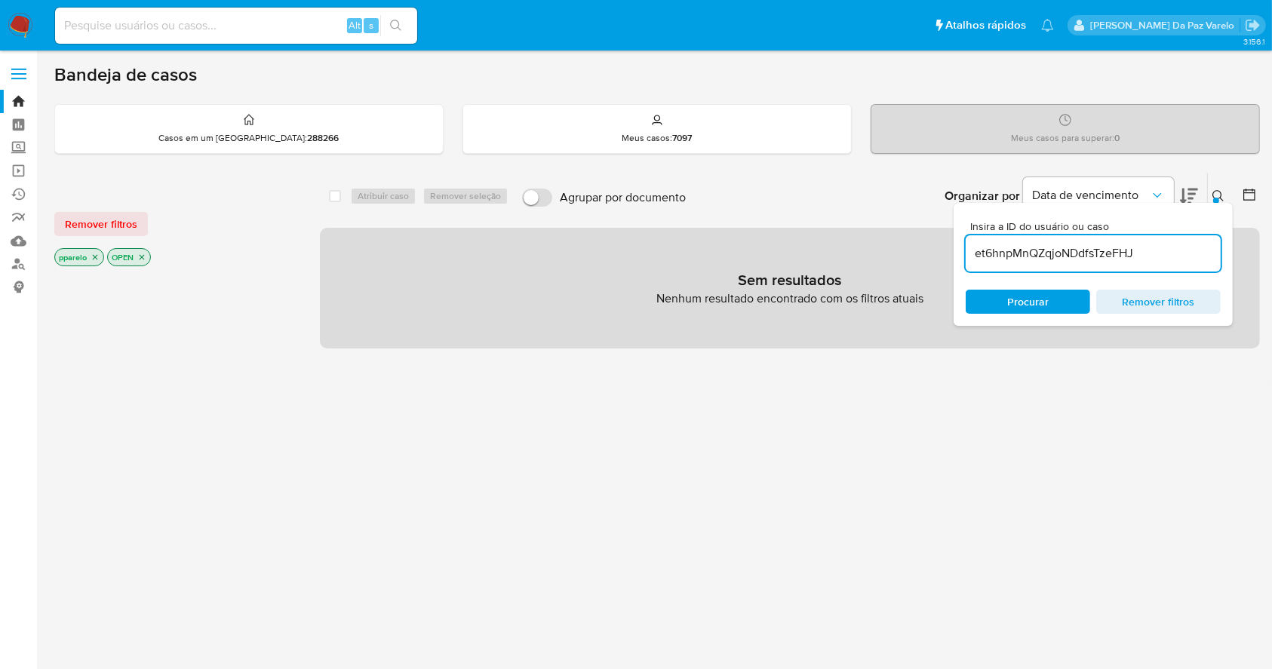
click at [96, 256] on icon "close-filter" at bounding box center [95, 257] width 5 height 5
click at [91, 256] on icon "close-filter" at bounding box center [88, 257] width 9 height 9
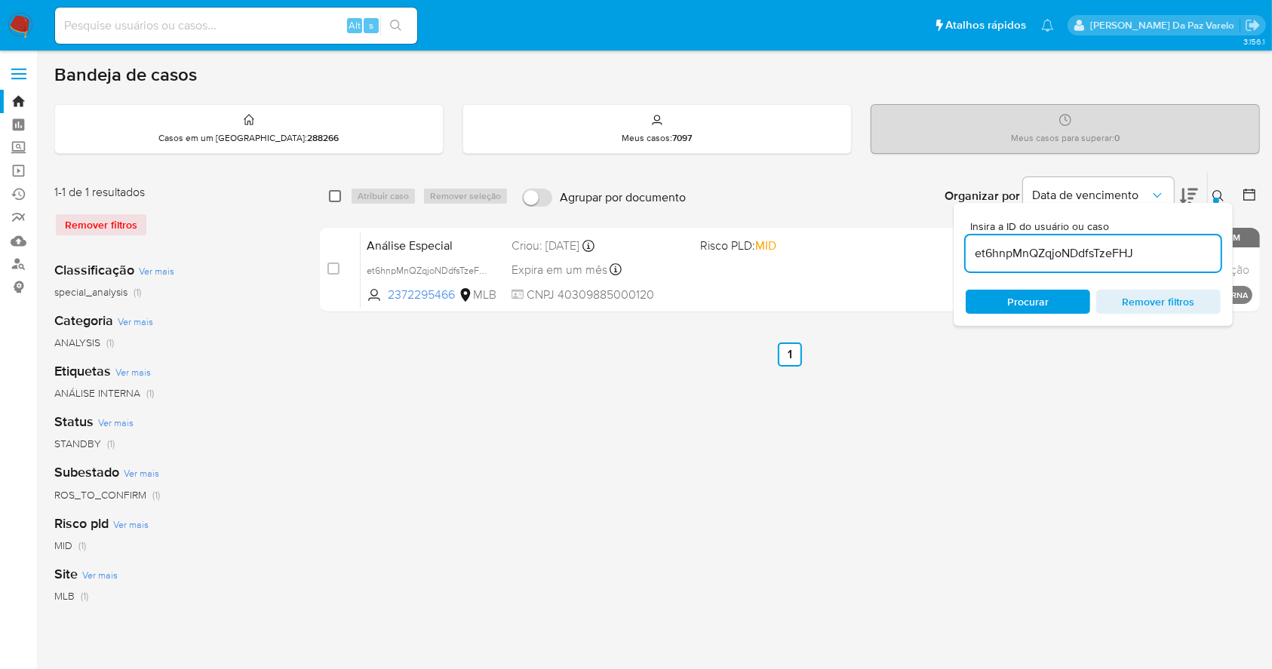
click at [333, 195] on input "checkbox" at bounding box center [335, 196] width 12 height 12
checkbox input "true"
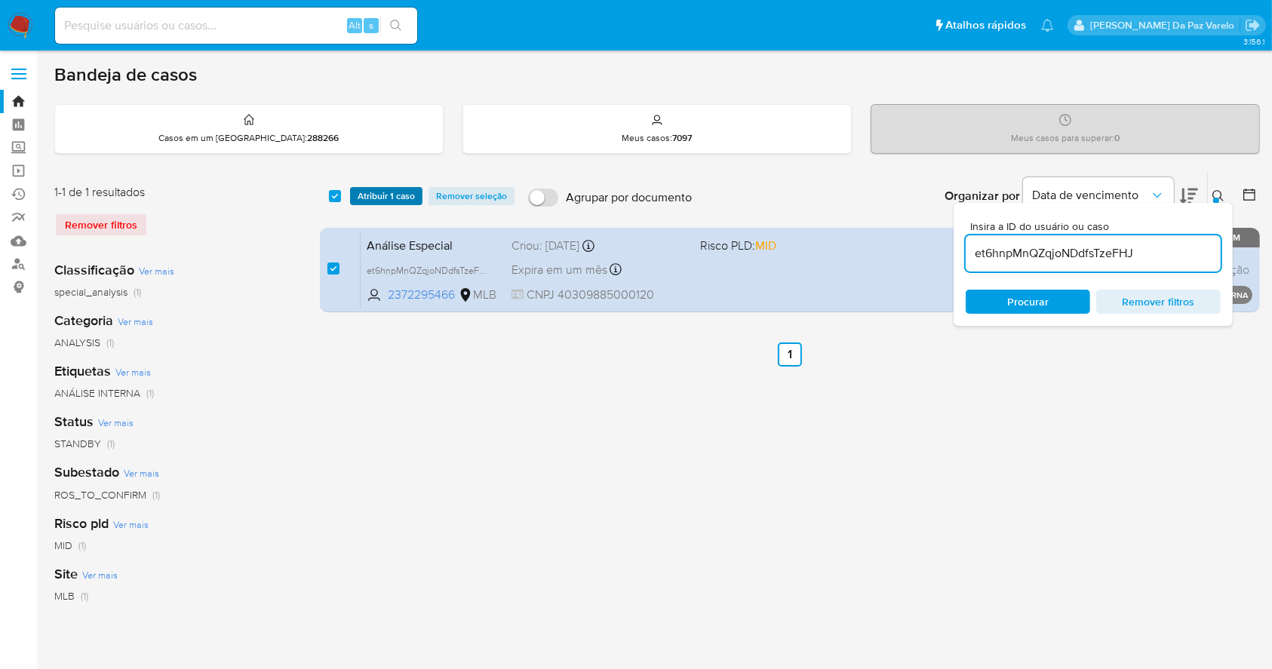
click at [368, 196] on span "Atribuir 1 caso" at bounding box center [386, 196] width 57 height 15
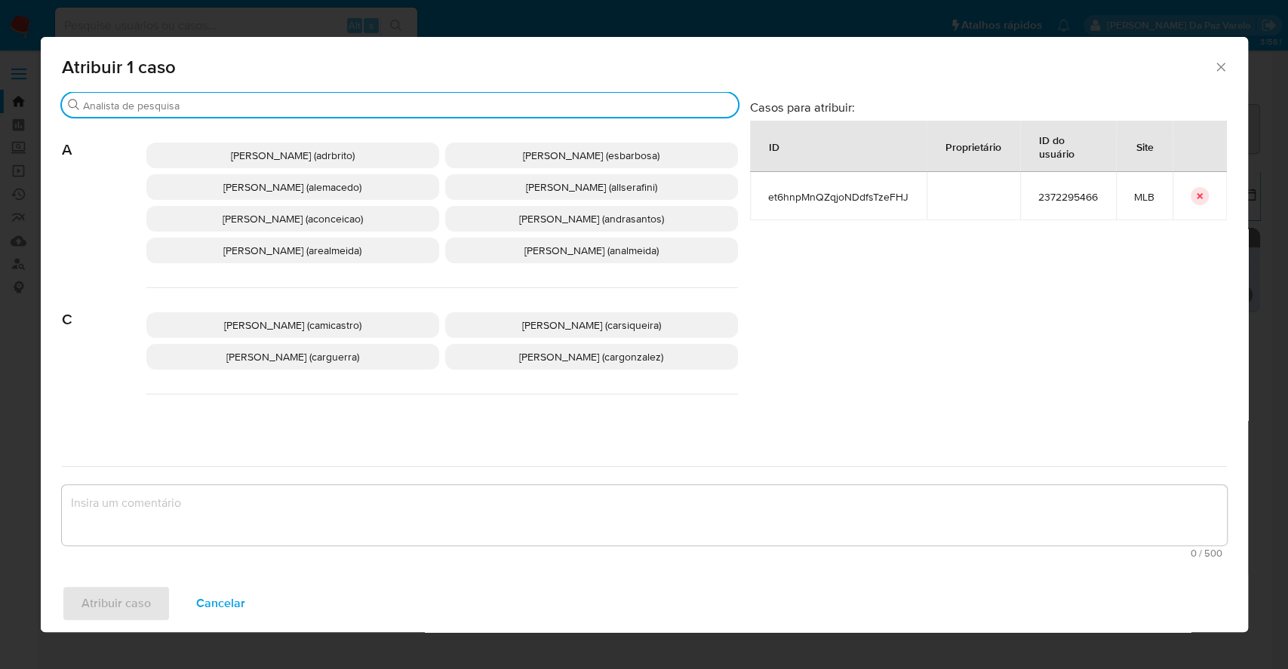
click at [459, 99] on input "Procurar" at bounding box center [407, 106] width 649 height 14
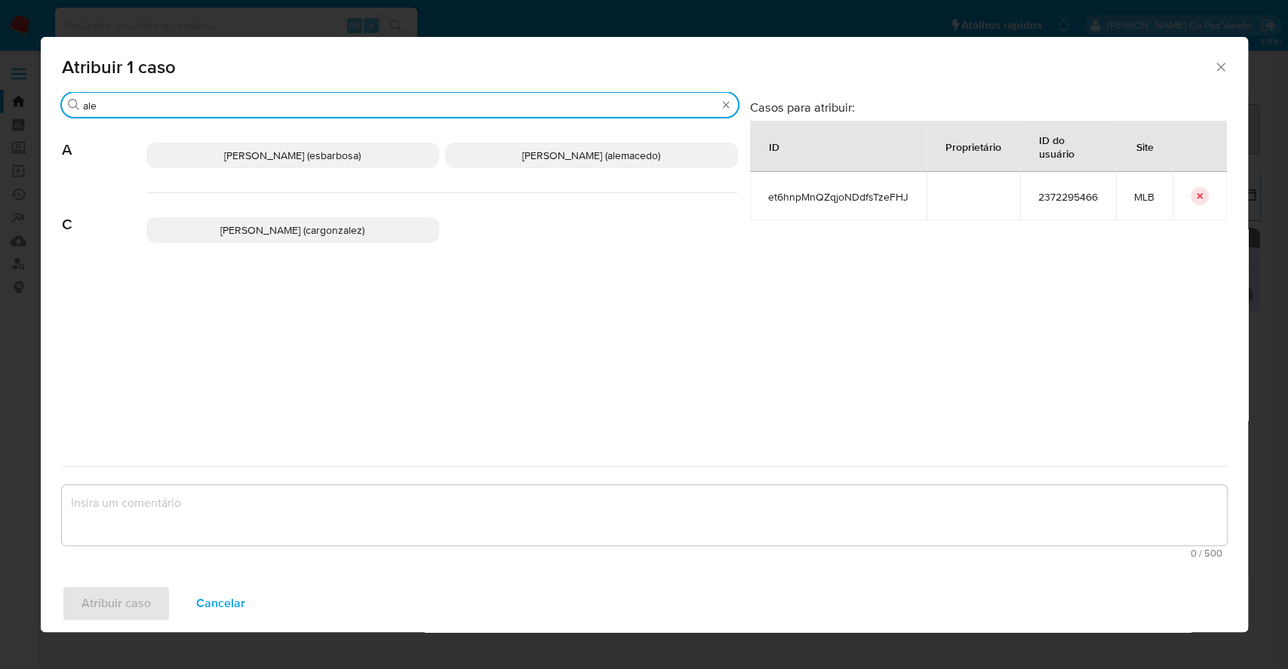
type input "ale"
click at [532, 158] on span "Alexandra Macedo Da Silva (alemacedo)" at bounding box center [591, 155] width 138 height 15
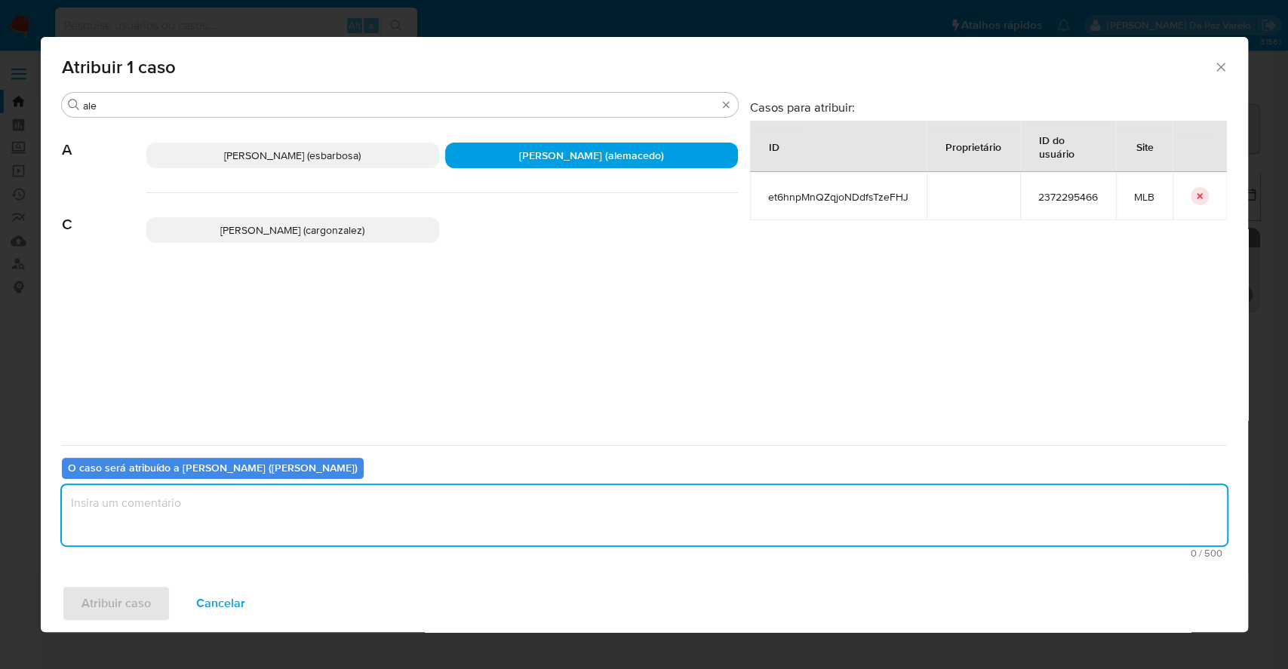
click at [407, 496] on textarea "assign-modal" at bounding box center [644, 515] width 1165 height 60
type textarea "."
click at [145, 604] on span "Atribuir caso" at bounding box center [115, 603] width 69 height 33
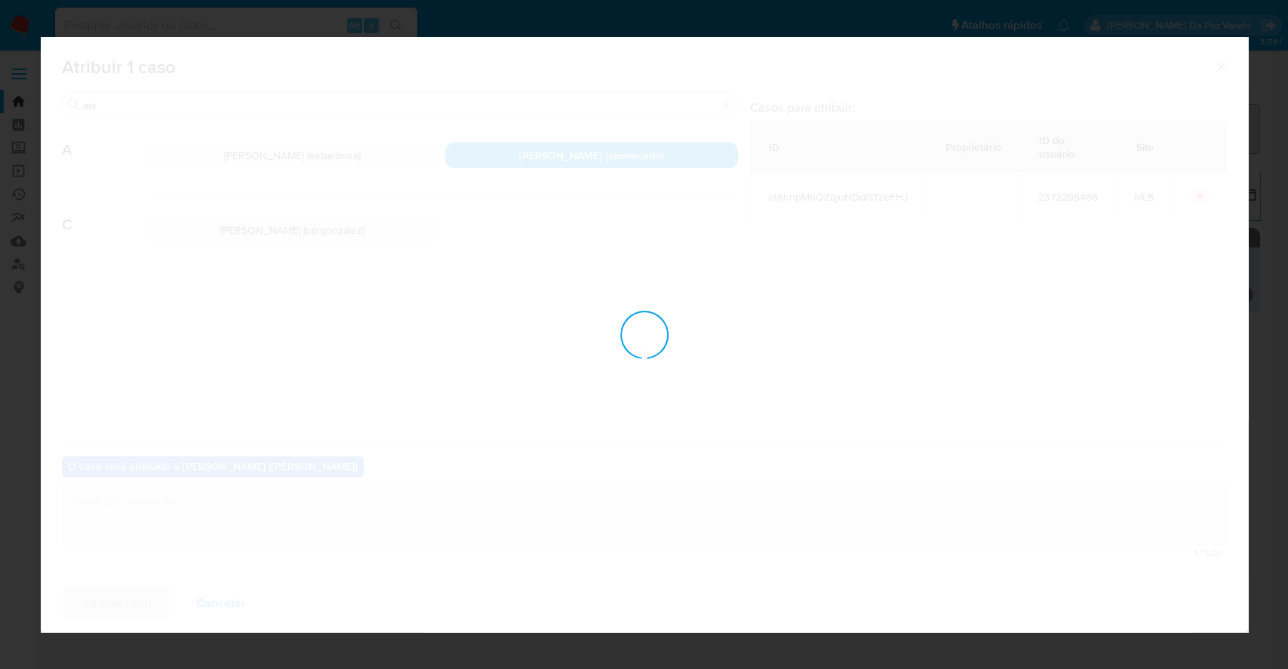
checkbox input "false"
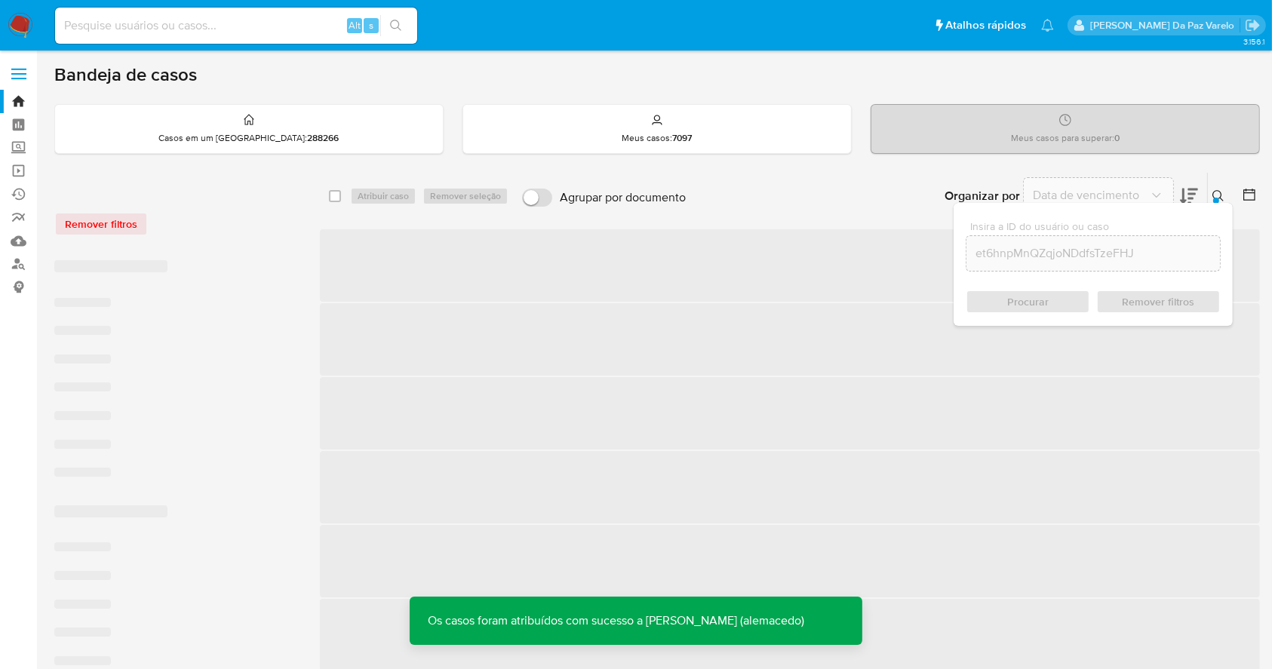
click at [1215, 198] on div at bounding box center [1216, 201] width 6 height 6
